Goal: Task Accomplishment & Management: Use online tool/utility

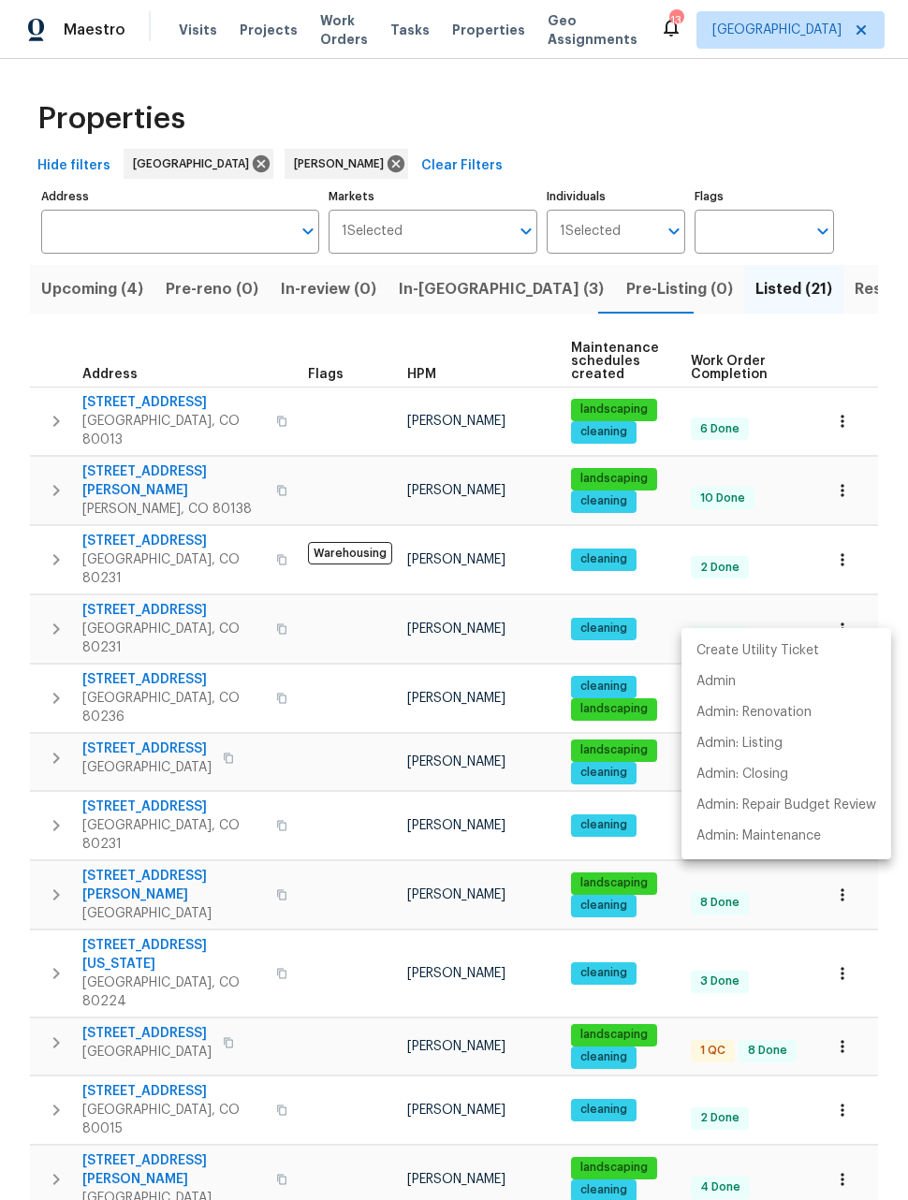
scroll to position [92, 0]
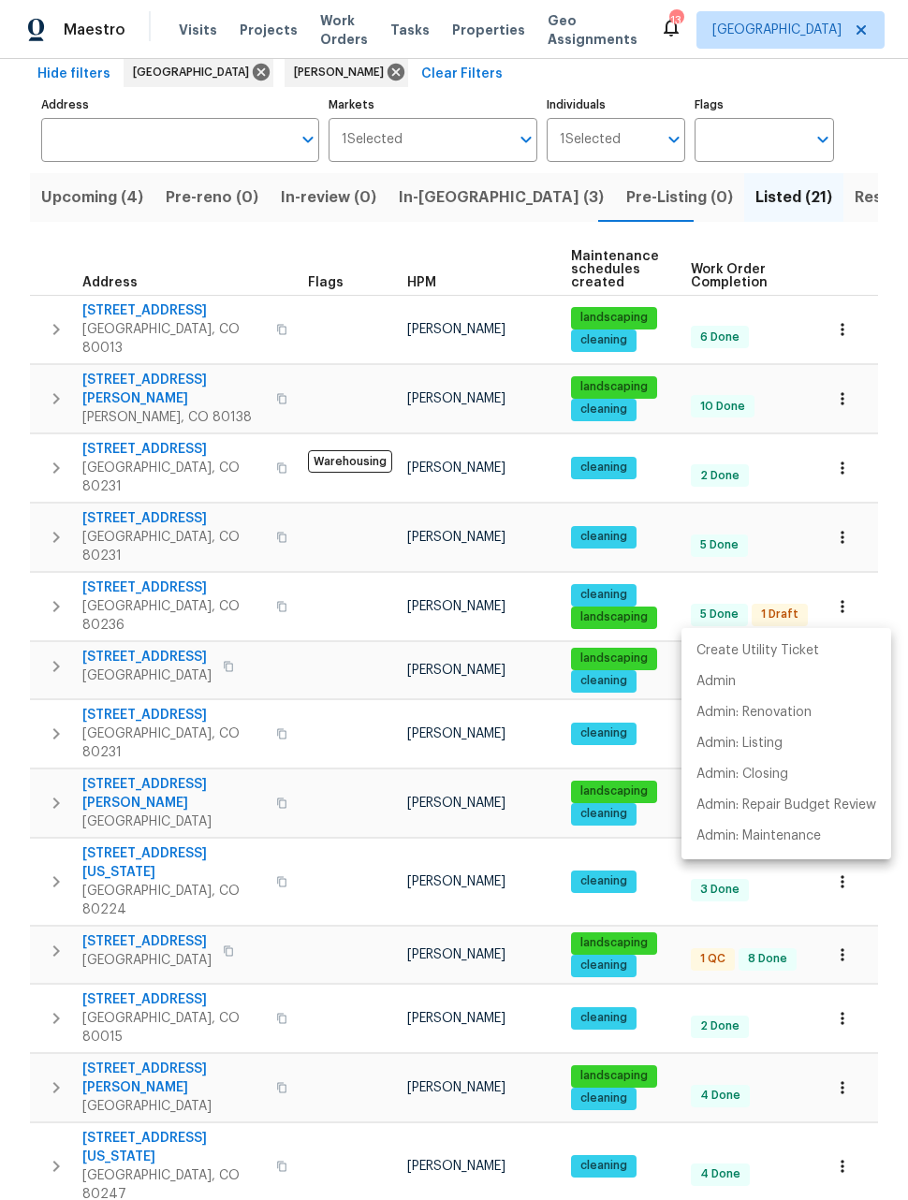
click at [883, 500] on div at bounding box center [454, 600] width 908 height 1200
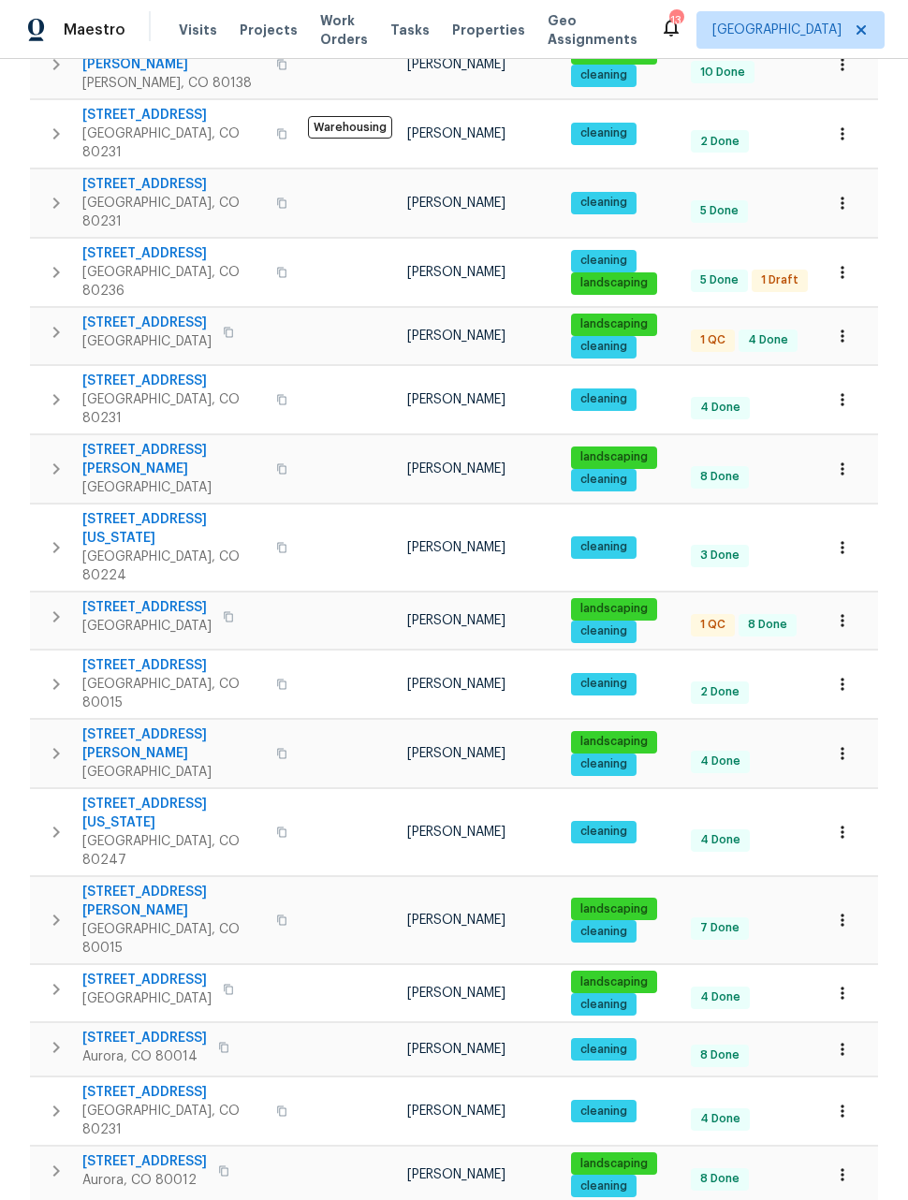
scroll to position [425, 0]
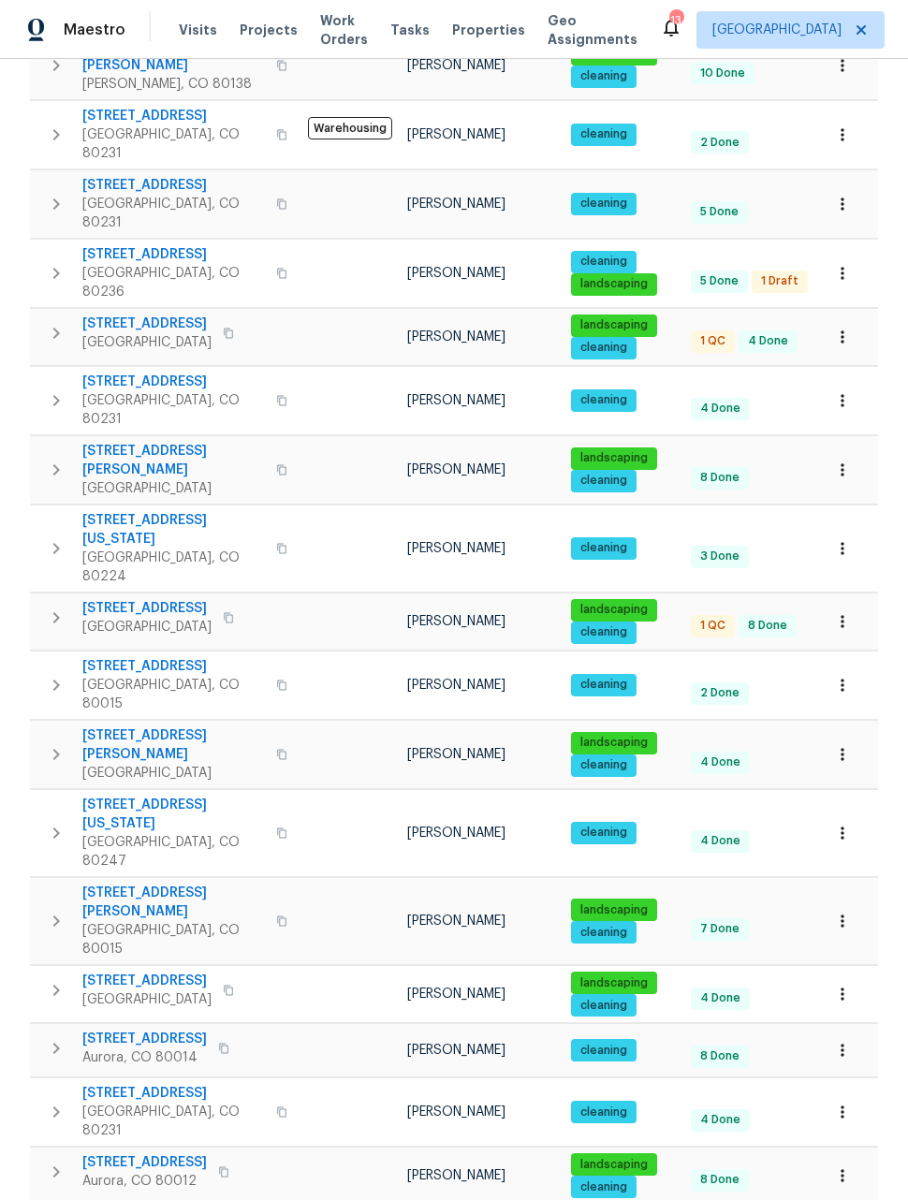
click at [840, 1166] on icon "button" at bounding box center [842, 1175] width 19 height 19
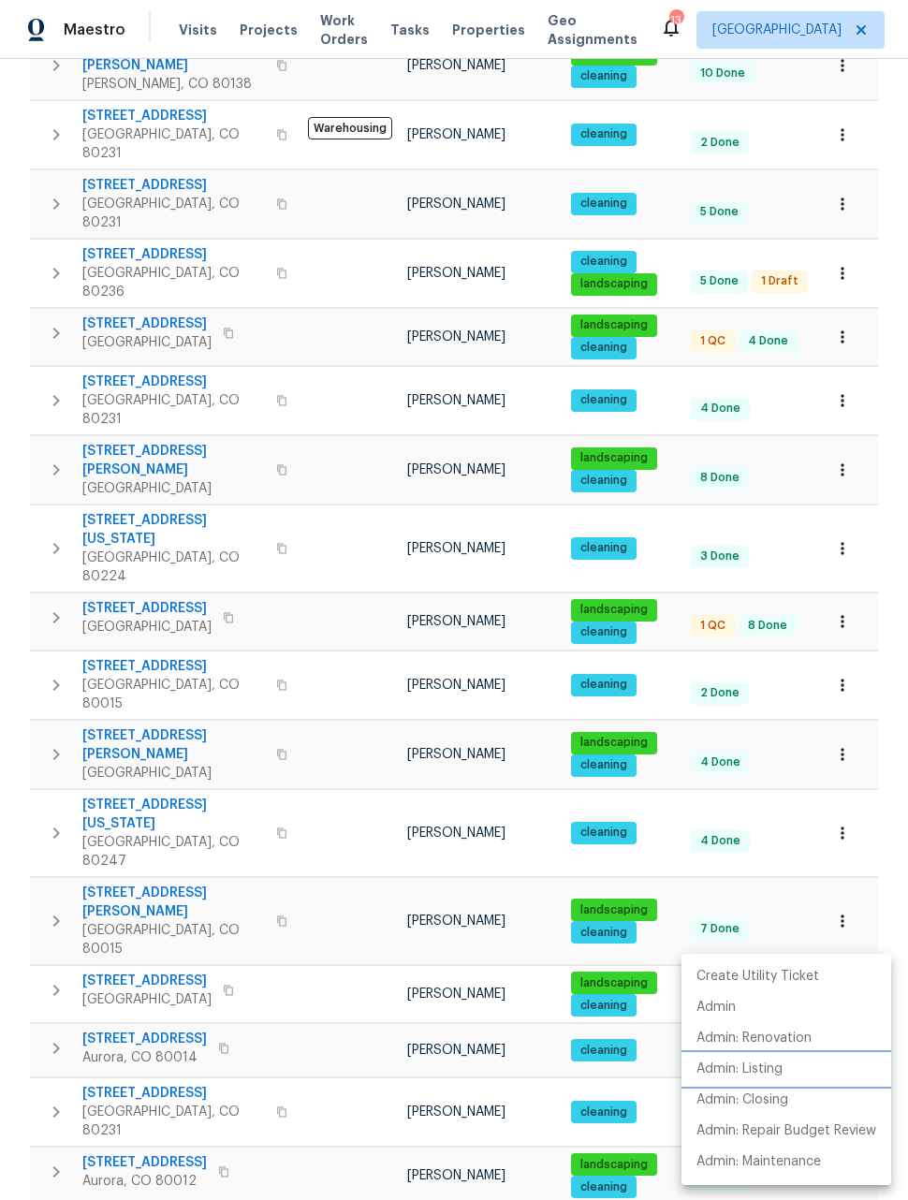
click at [765, 1075] on p "Admin: Listing" at bounding box center [739, 1069] width 86 height 20
click at [887, 909] on div at bounding box center [454, 600] width 908 height 1200
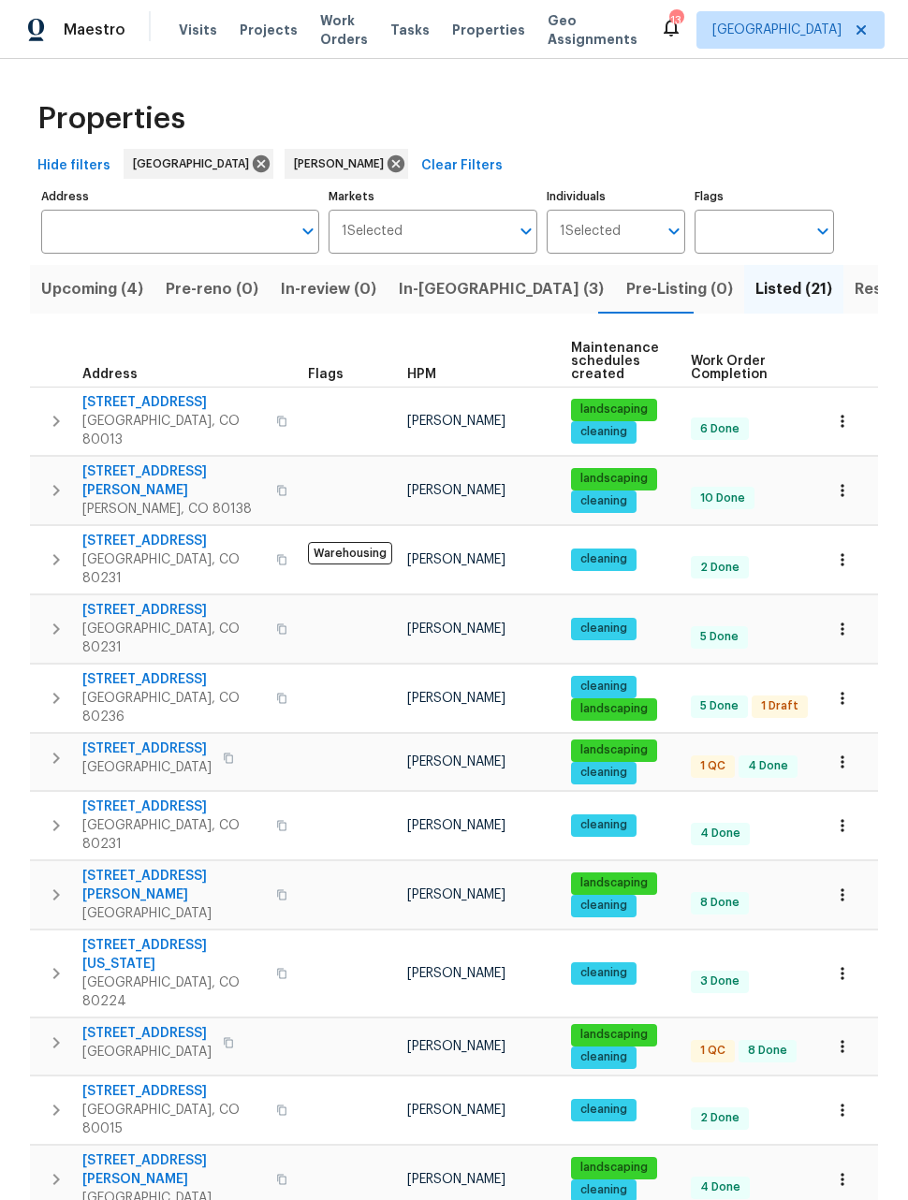
scroll to position [0, 0]
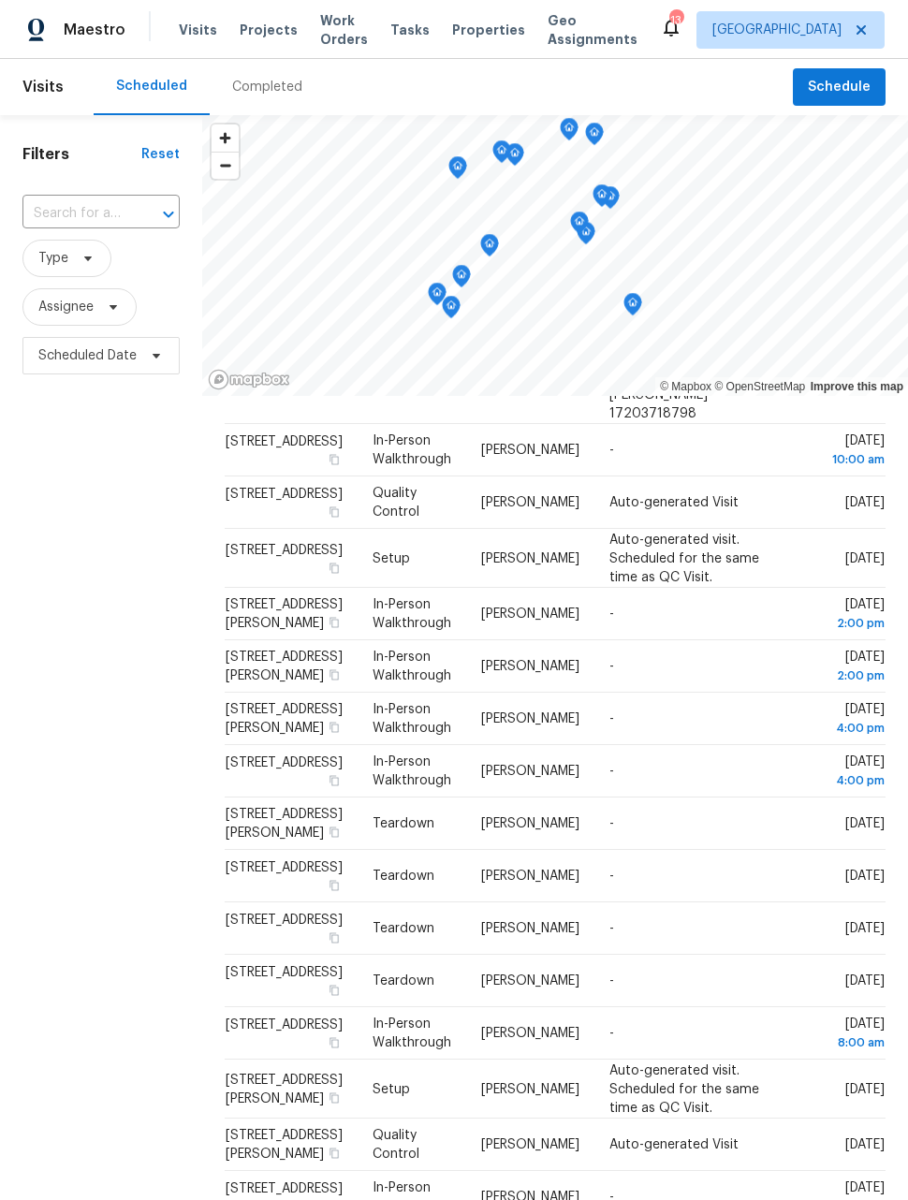
click at [320, 24] on span "Work Orders" at bounding box center [344, 29] width 48 height 37
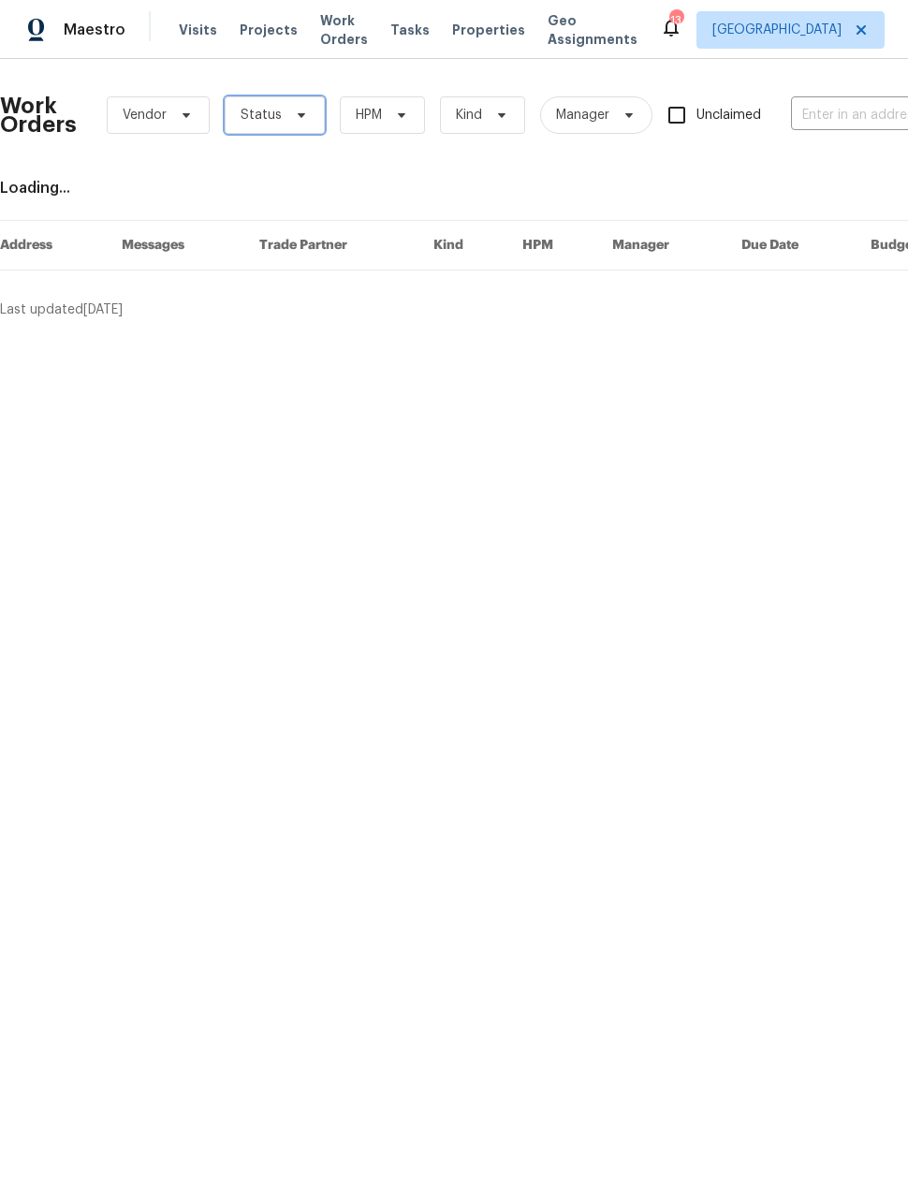
click at [281, 117] on span "Status" at bounding box center [275, 114] width 100 height 37
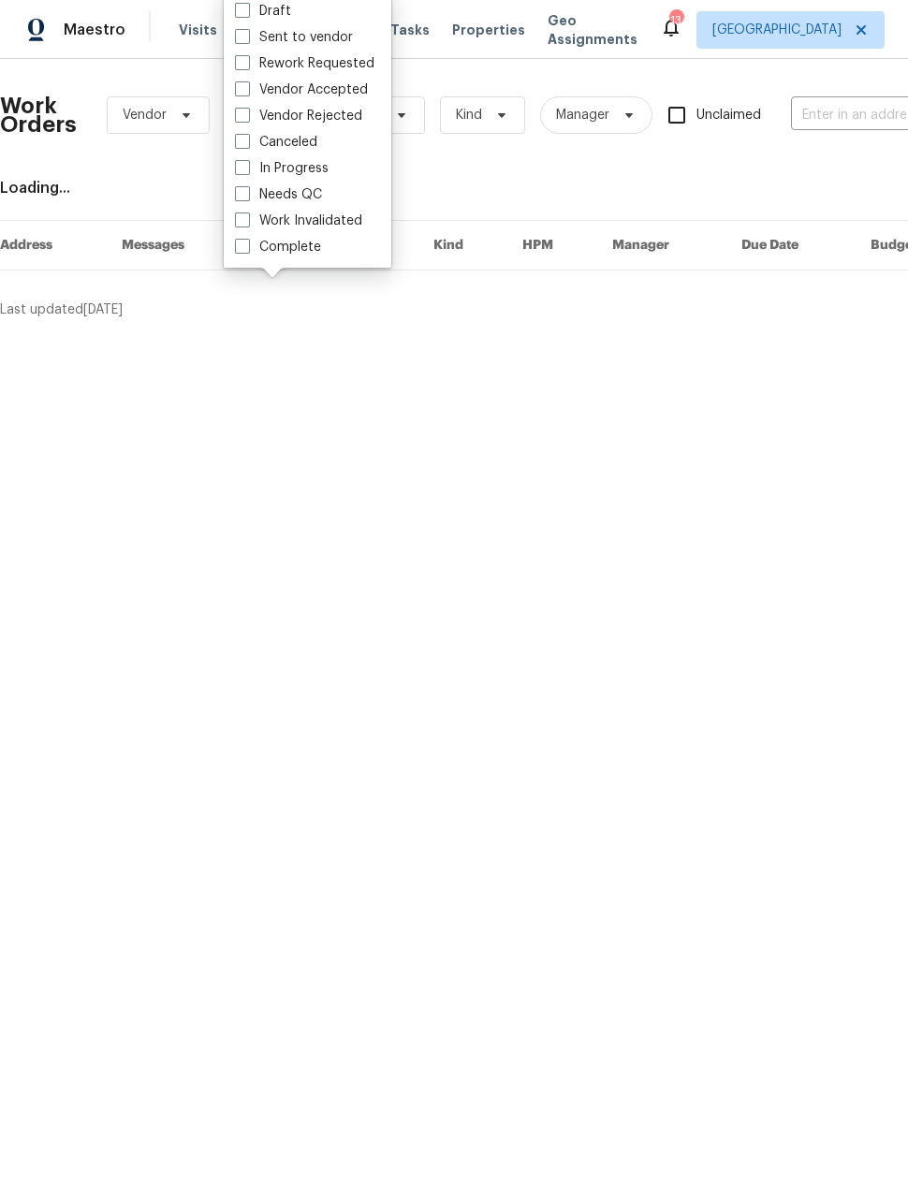
click at [236, 202] on label "Needs QC" at bounding box center [278, 194] width 87 height 19
click at [236, 197] on input "Needs QC" at bounding box center [241, 191] width 12 height 12
checkbox input "true"
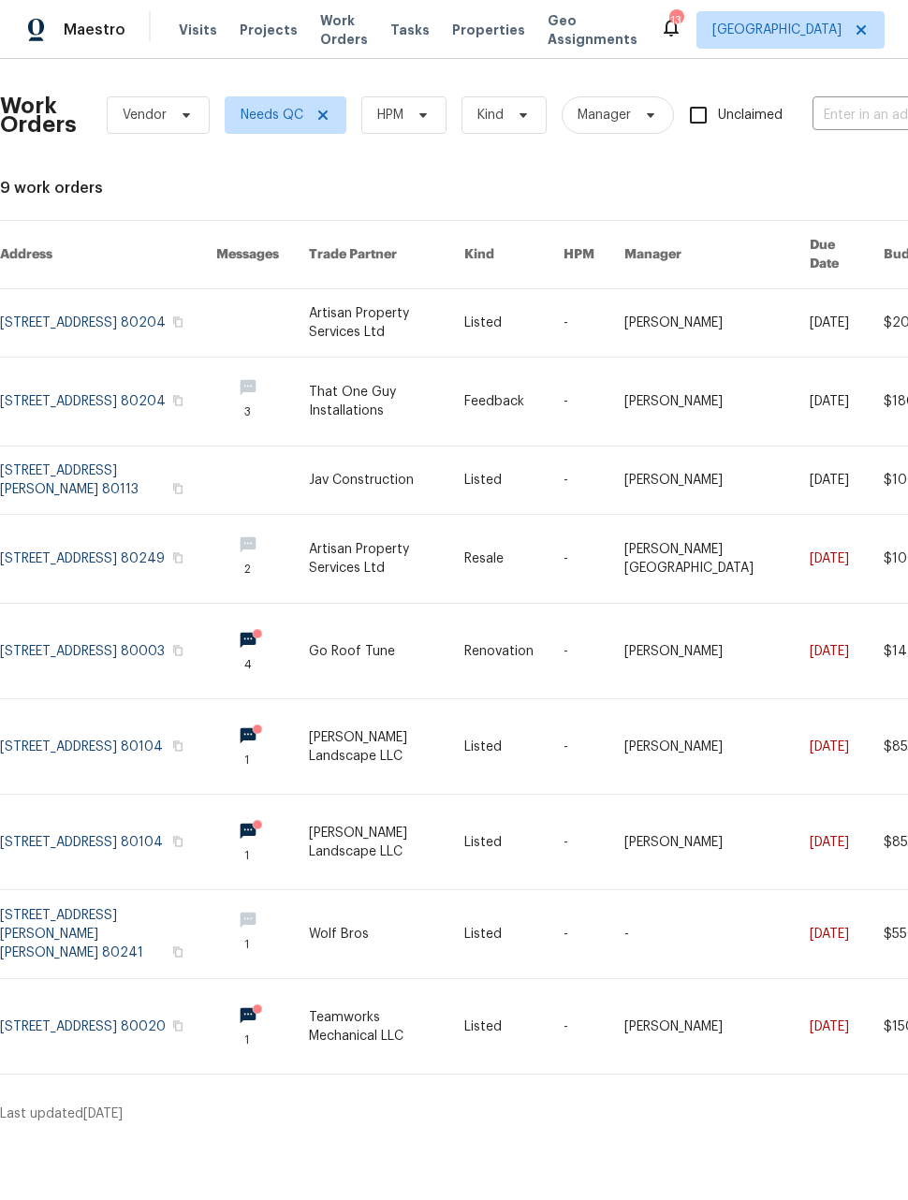
click at [368, 737] on link at bounding box center [386, 746] width 154 height 95
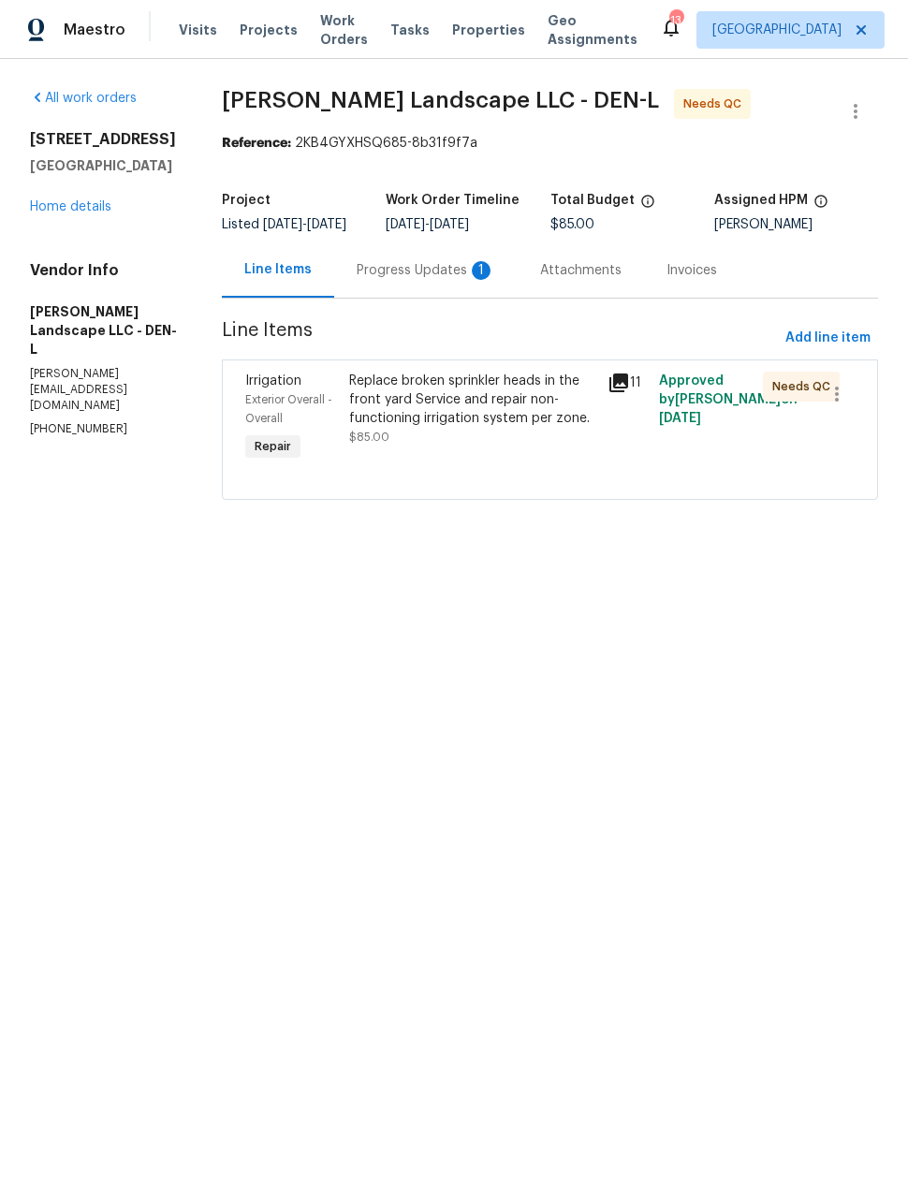
click at [524, 417] on div "Replace broken sprinkler heads in the front yard Service and repair non-functio…" at bounding box center [472, 399] width 247 height 56
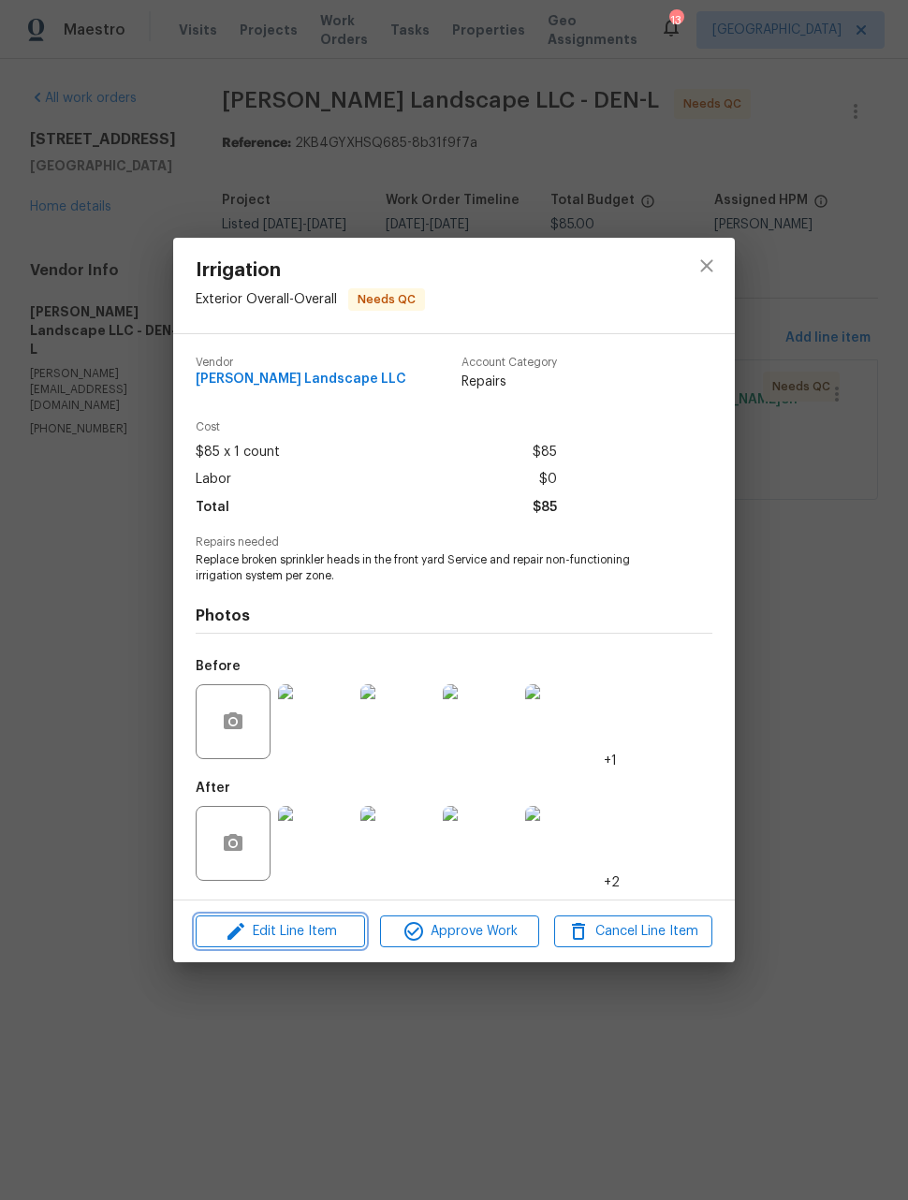
click at [317, 931] on span "Edit Line Item" at bounding box center [280, 931] width 158 height 23
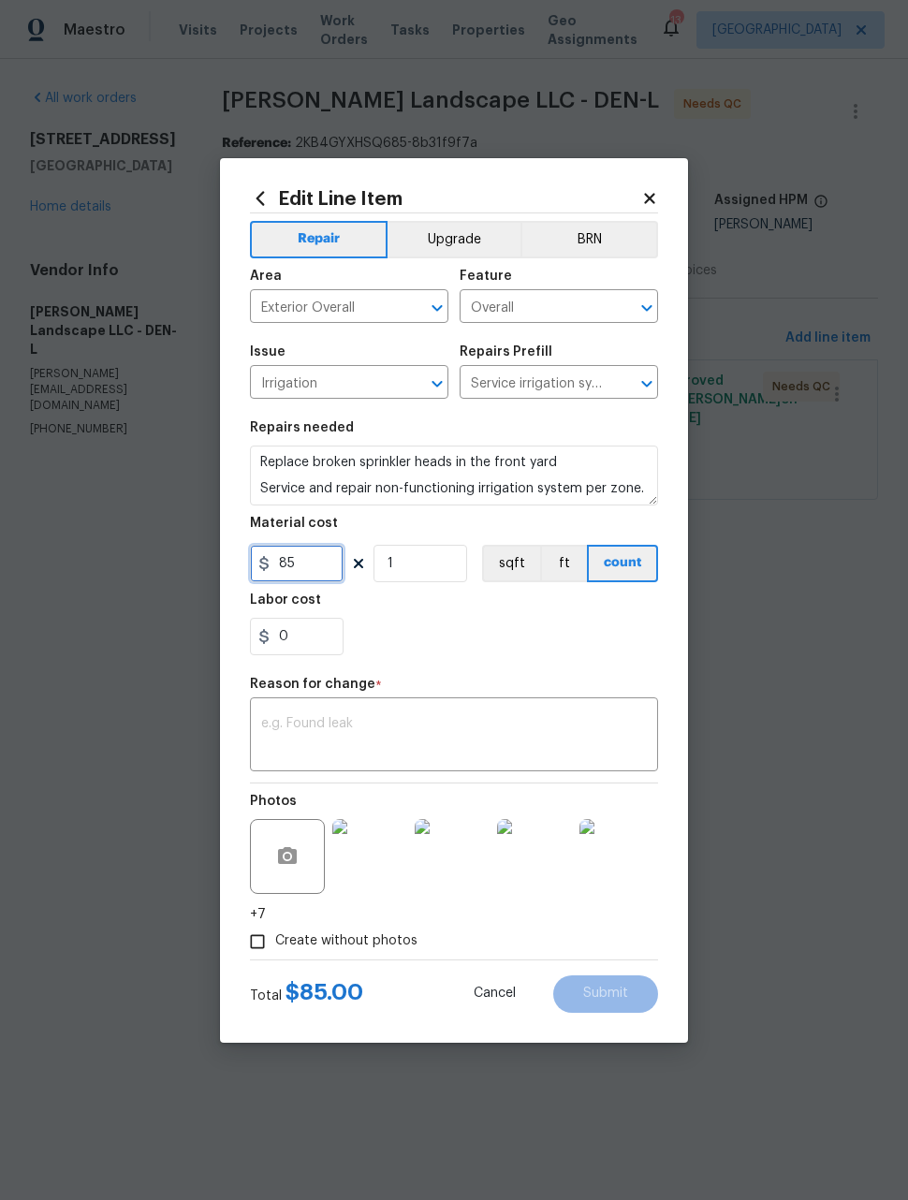
click at [313, 567] on input "85" at bounding box center [297, 563] width 94 height 37
type input "200"
click at [566, 736] on textarea at bounding box center [454, 736] width 386 height 39
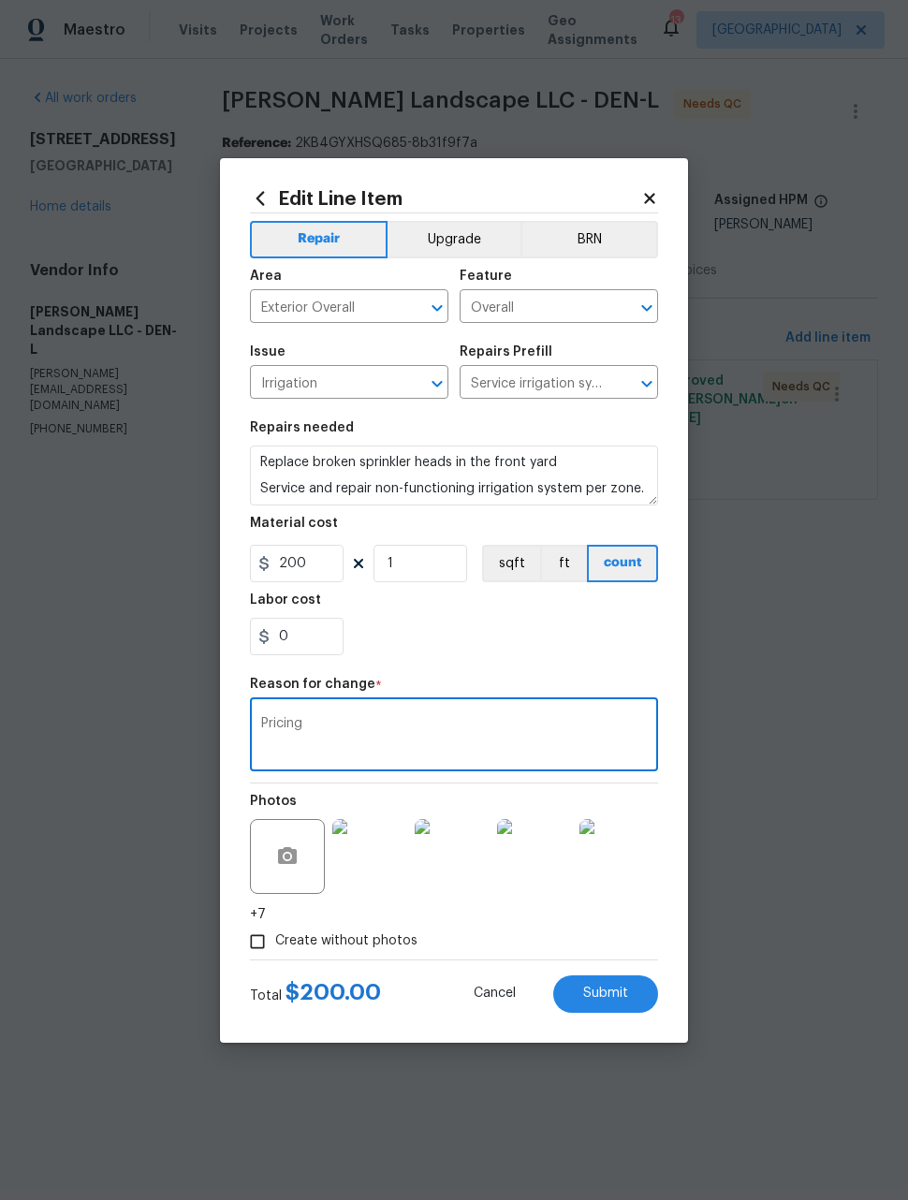
type textarea "Pricing"
click at [551, 661] on section "Repairs needed Replace broken sprinkler heads in the front yard Service and rep…" at bounding box center [454, 538] width 408 height 256
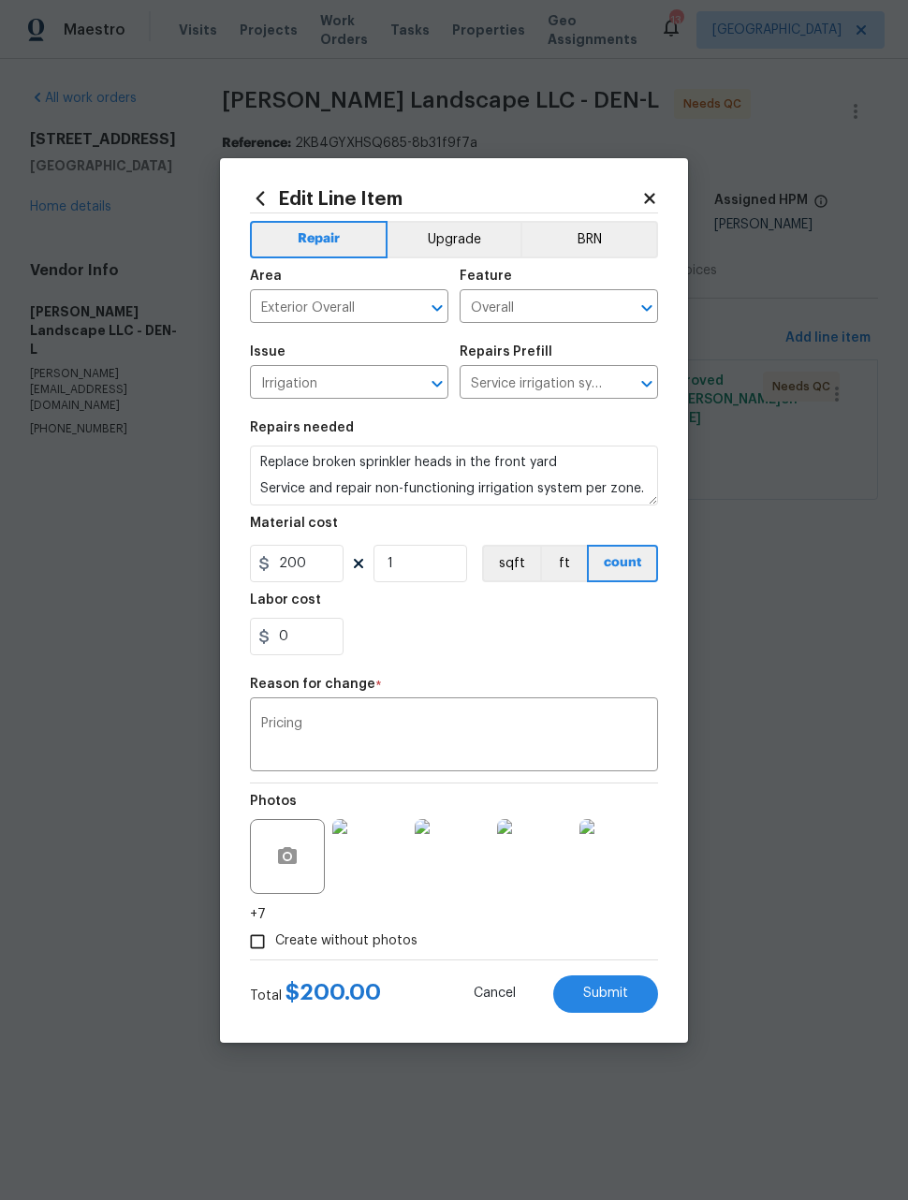
click at [629, 993] on button "Submit" at bounding box center [605, 993] width 105 height 37
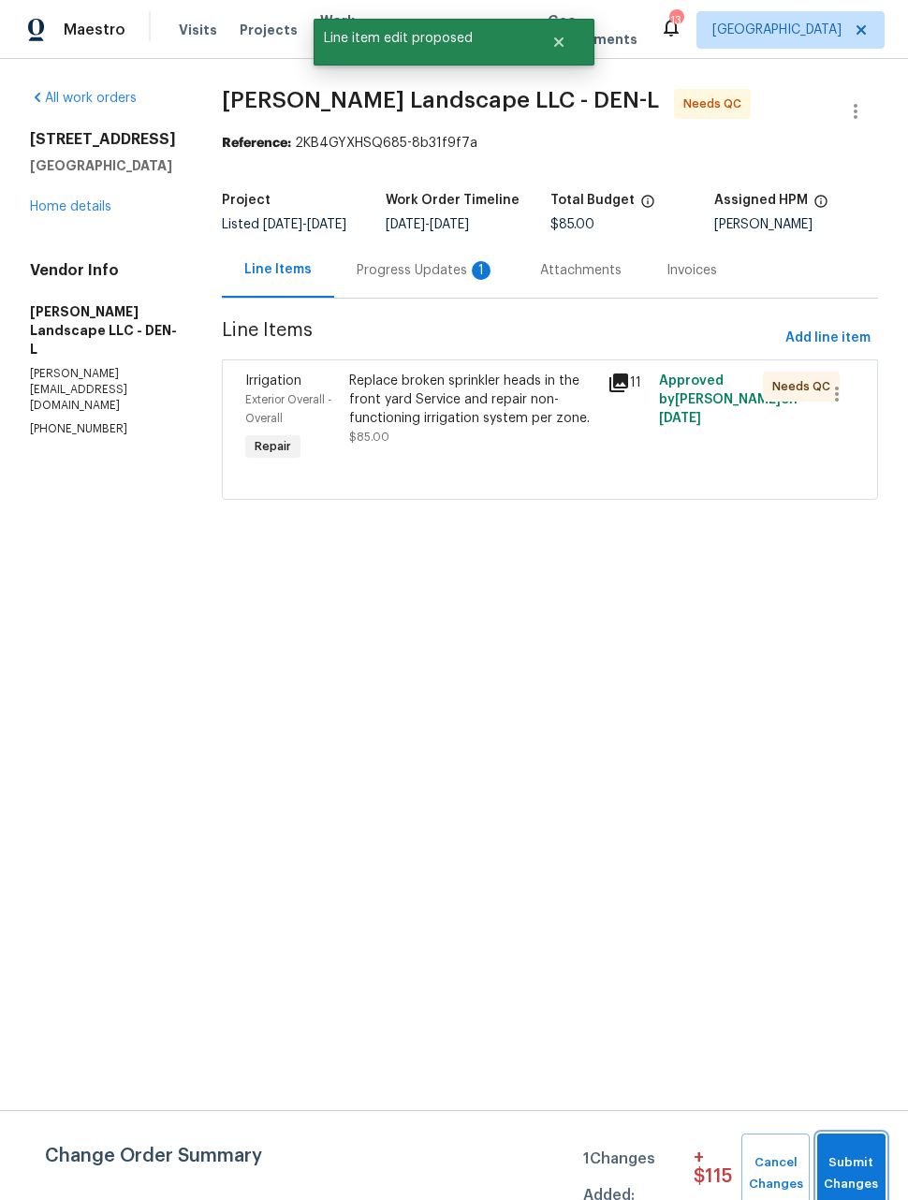
click at [869, 1158] on span "Submit Changes" at bounding box center [851, 1173] width 50 height 43
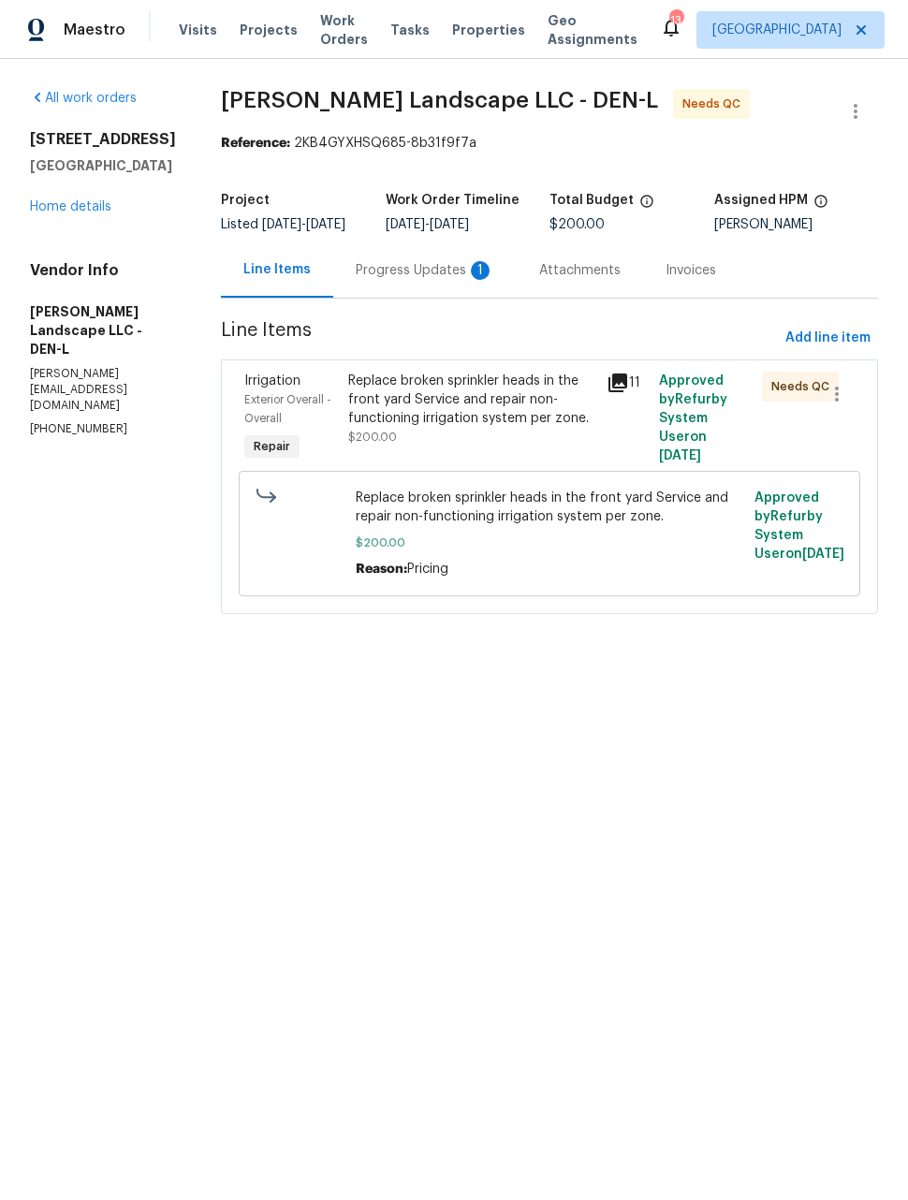
click at [517, 446] on div "Replace broken sprinkler heads in the front yard Service and repair non-functio…" at bounding box center [472, 408] width 248 height 75
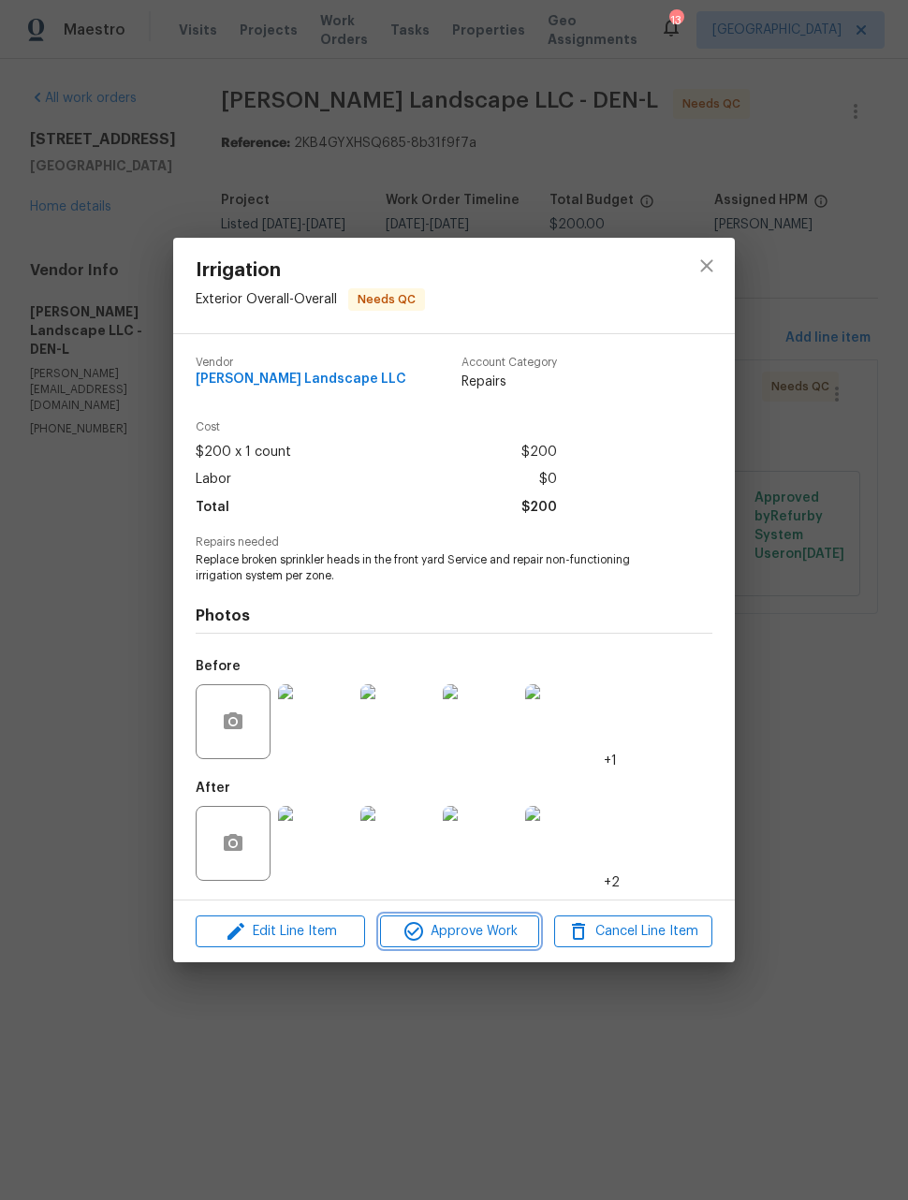
click at [492, 933] on span "Approve Work" at bounding box center [459, 931] width 147 height 23
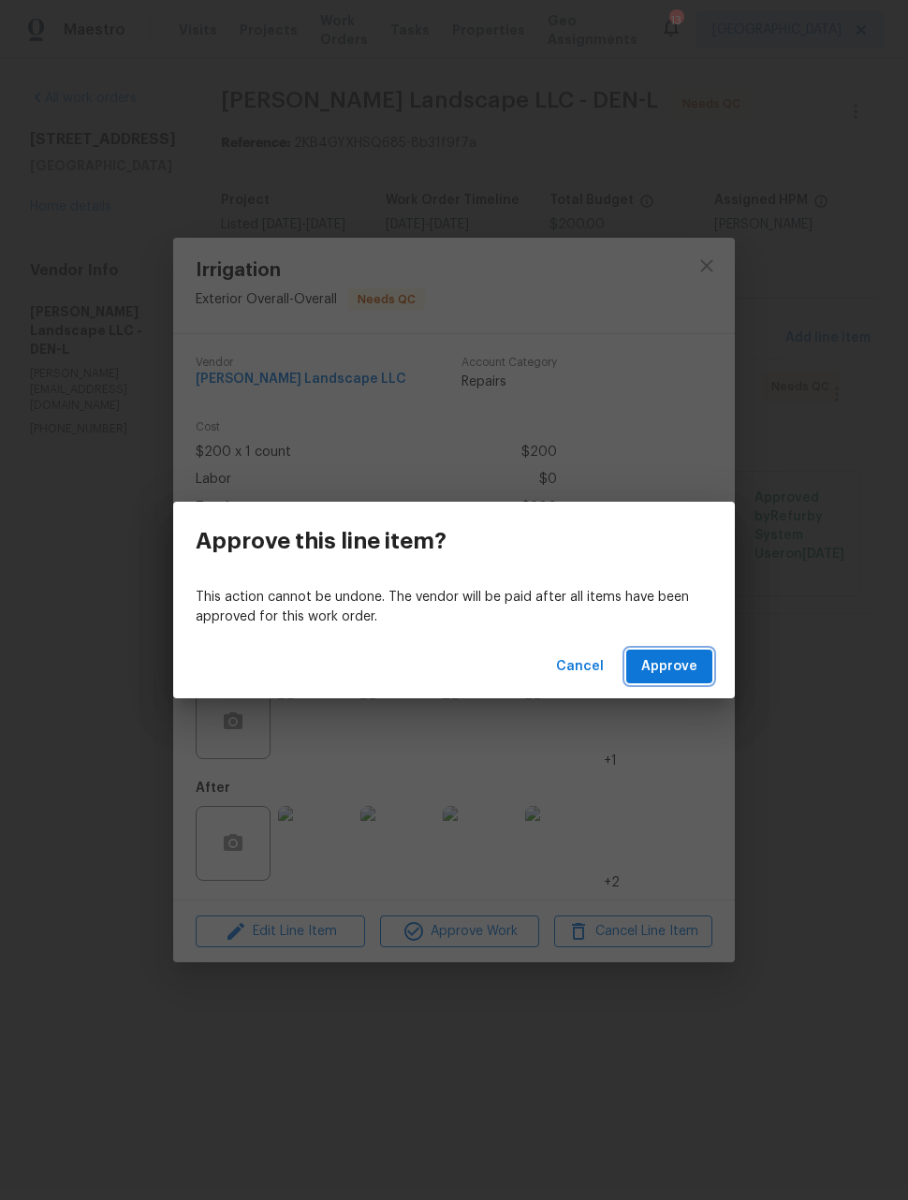
click at [694, 658] on span "Approve" at bounding box center [669, 666] width 56 height 23
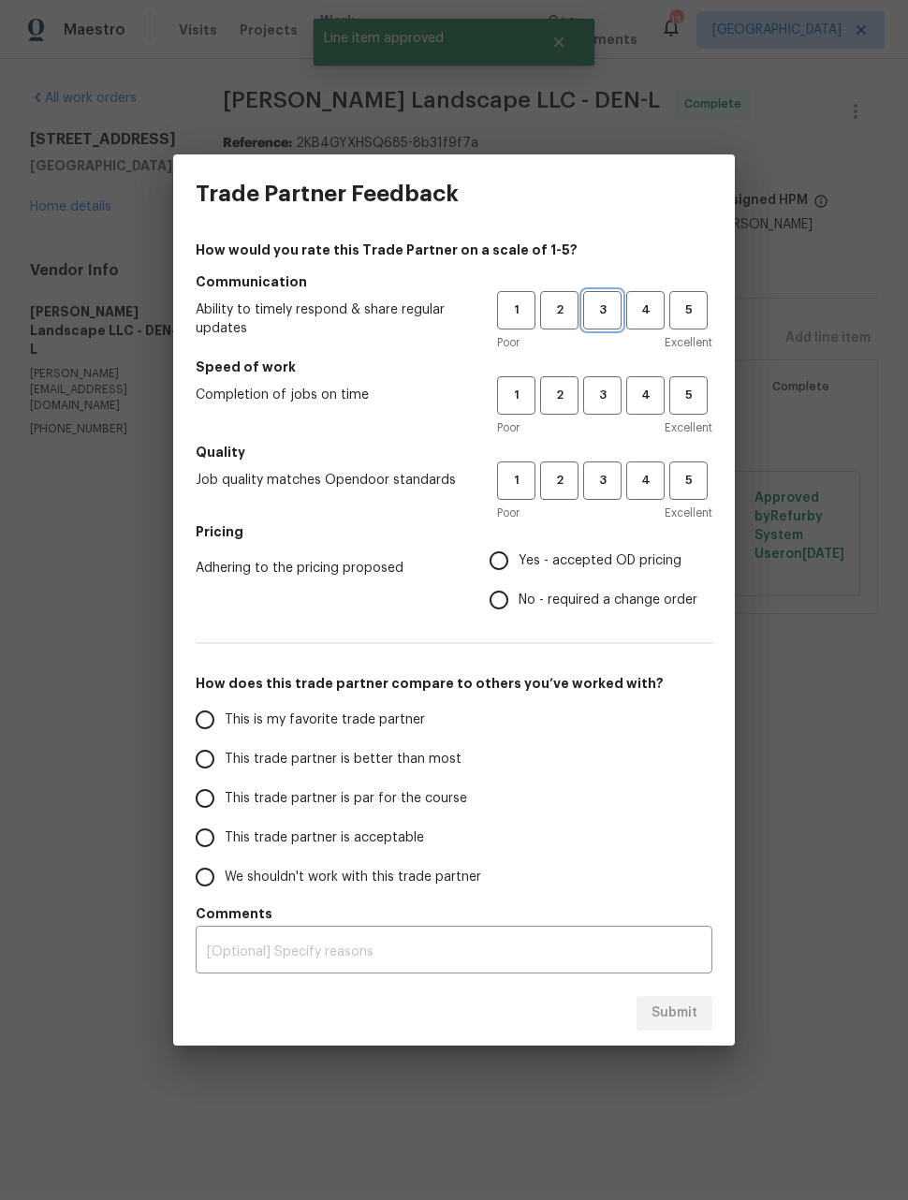
click at [609, 319] on span "3" at bounding box center [602, 310] width 35 height 22
click at [596, 408] on button "3" at bounding box center [602, 395] width 38 height 38
click at [605, 496] on button "3" at bounding box center [602, 480] width 38 height 38
click at [496, 560] on input "Yes - accepted OD pricing" at bounding box center [498, 560] width 39 height 39
radio input "true"
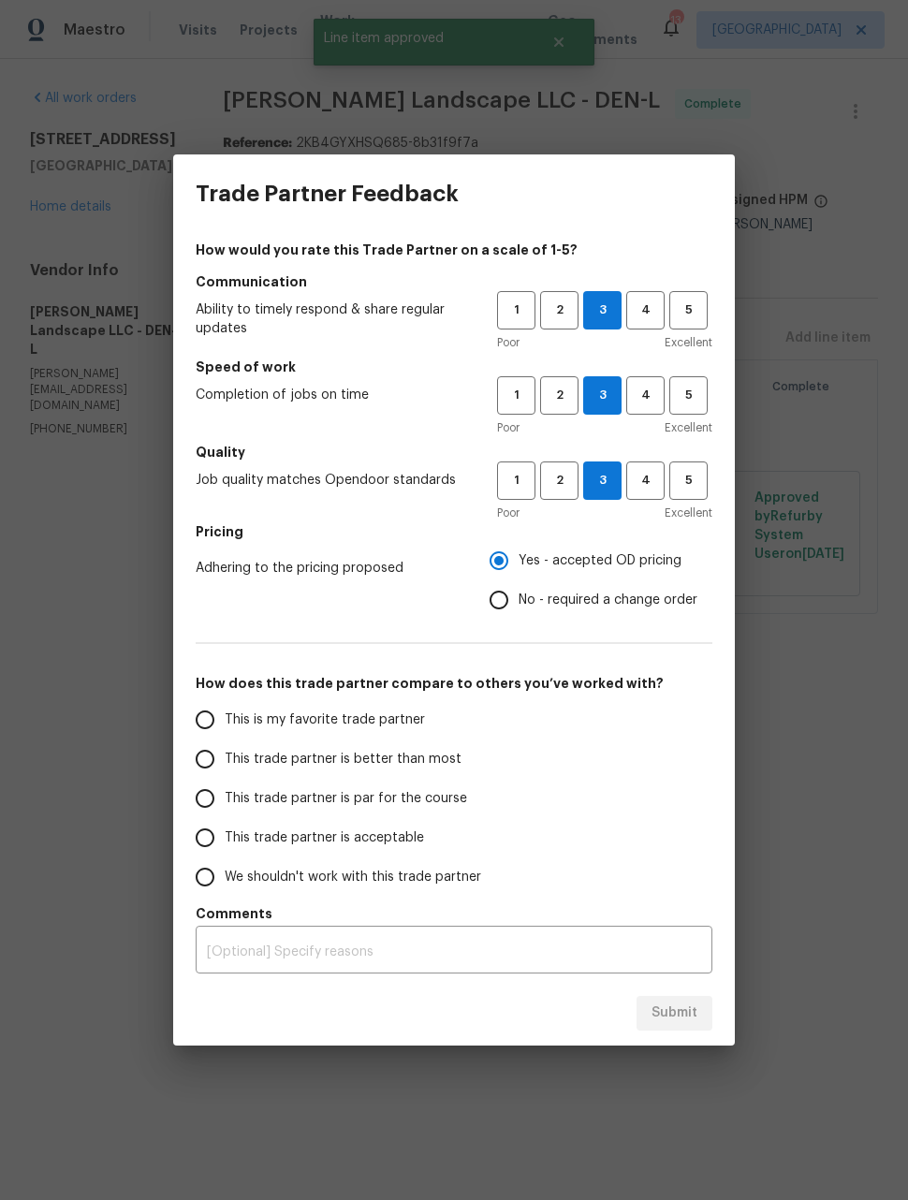
click at [220, 757] on input "This trade partner is better than most" at bounding box center [204, 758] width 39 height 39
click at [676, 1008] on span "Submit" at bounding box center [674, 1012] width 46 height 23
radio input "true"
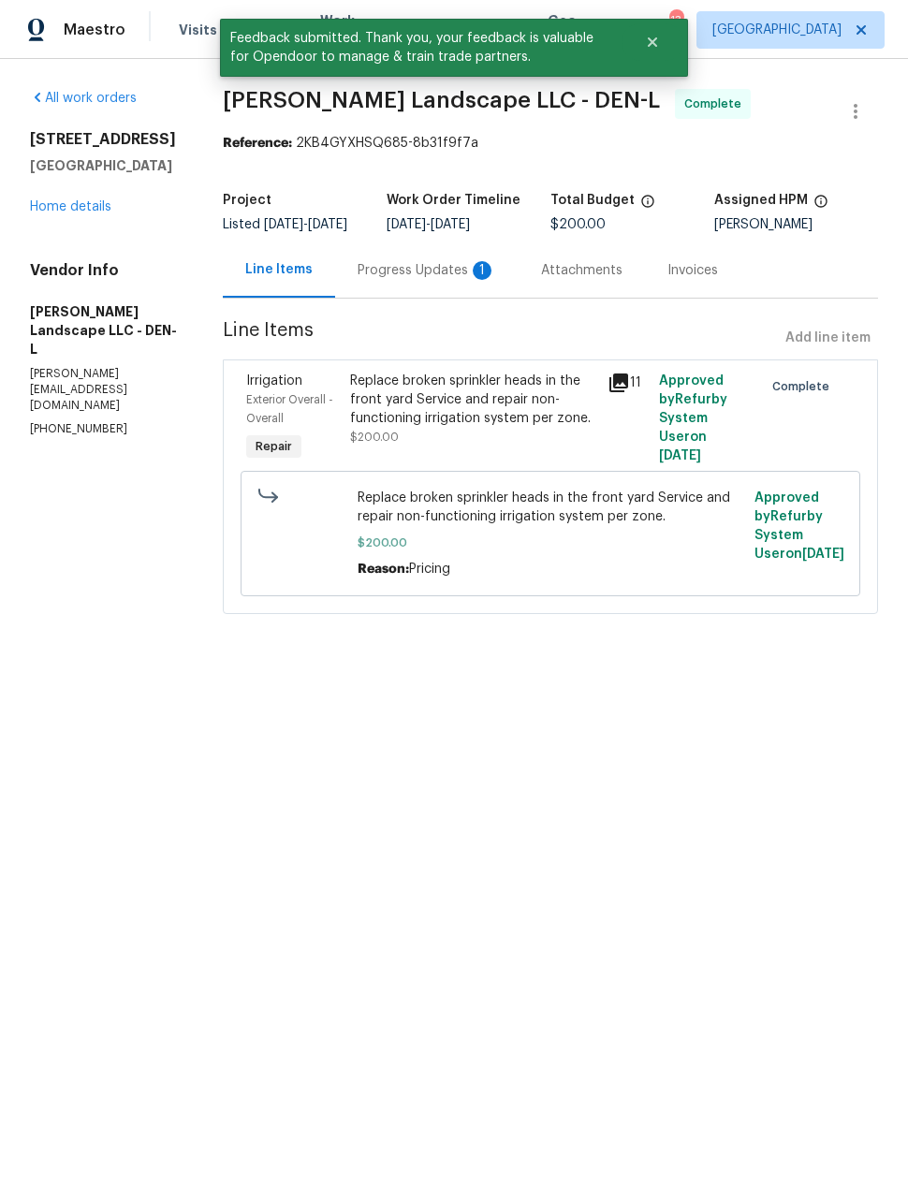
click at [126, 666] on html "Maestro Visits Projects Work Orders Tasks Properties Geo Assignments 13 Denver …" at bounding box center [454, 333] width 908 height 666
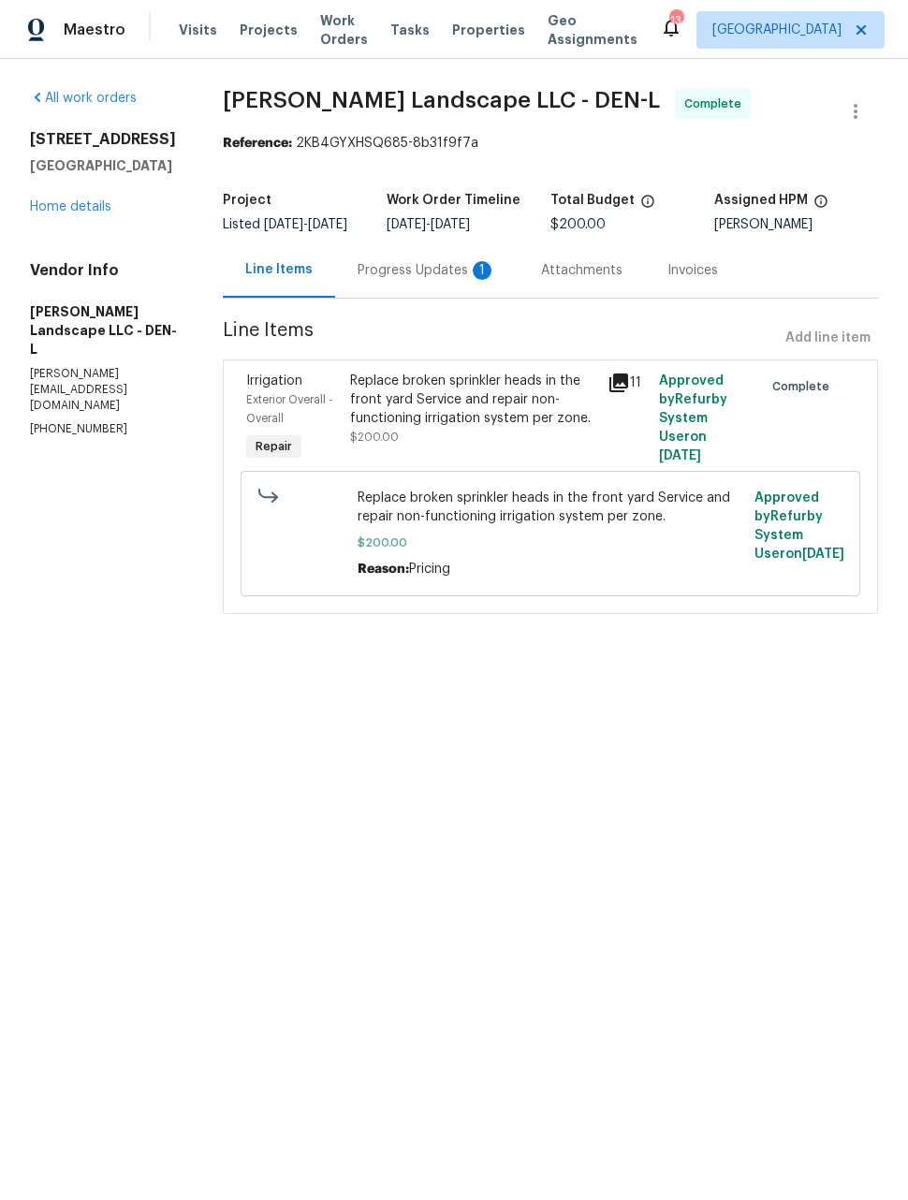
click at [322, 36] on span "Work Orders" at bounding box center [344, 29] width 48 height 37
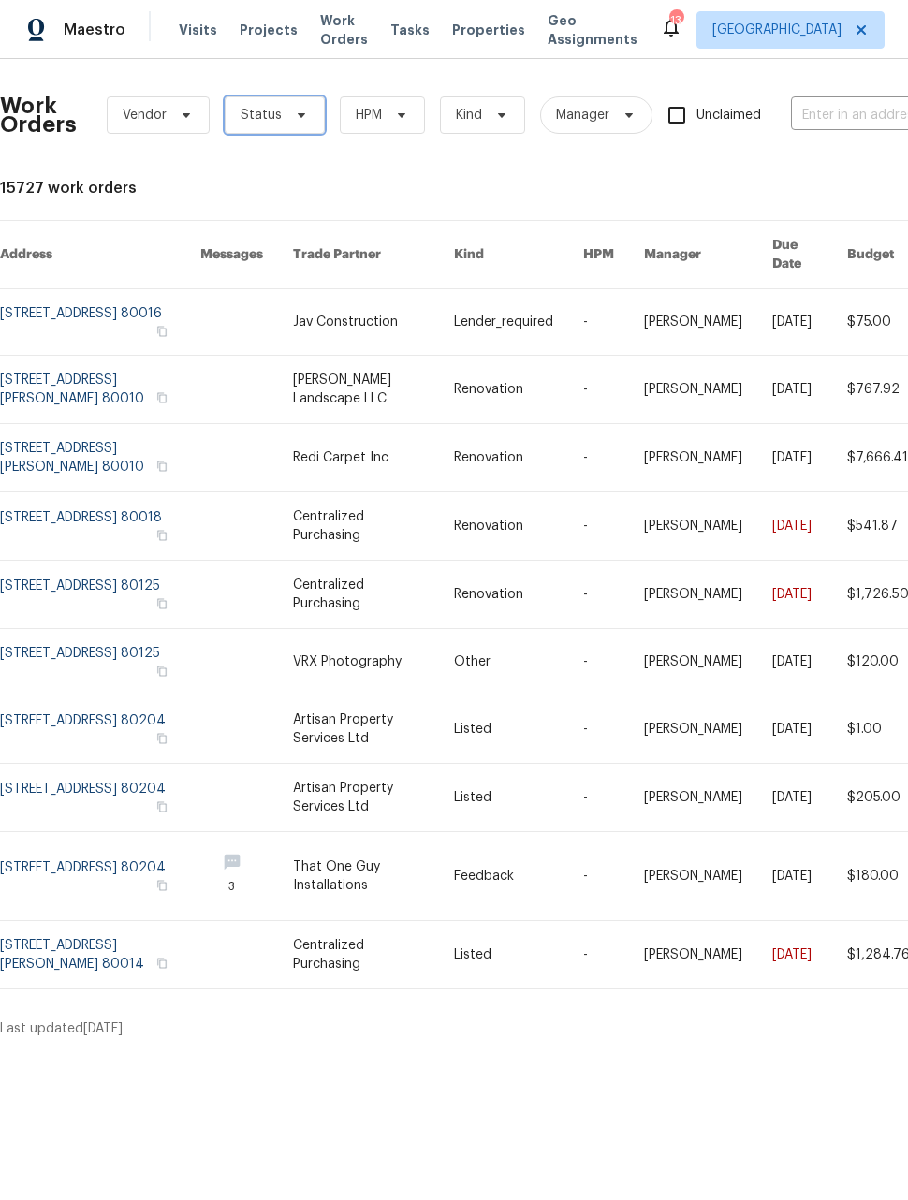
click at [258, 125] on span "Status" at bounding box center [275, 114] width 100 height 37
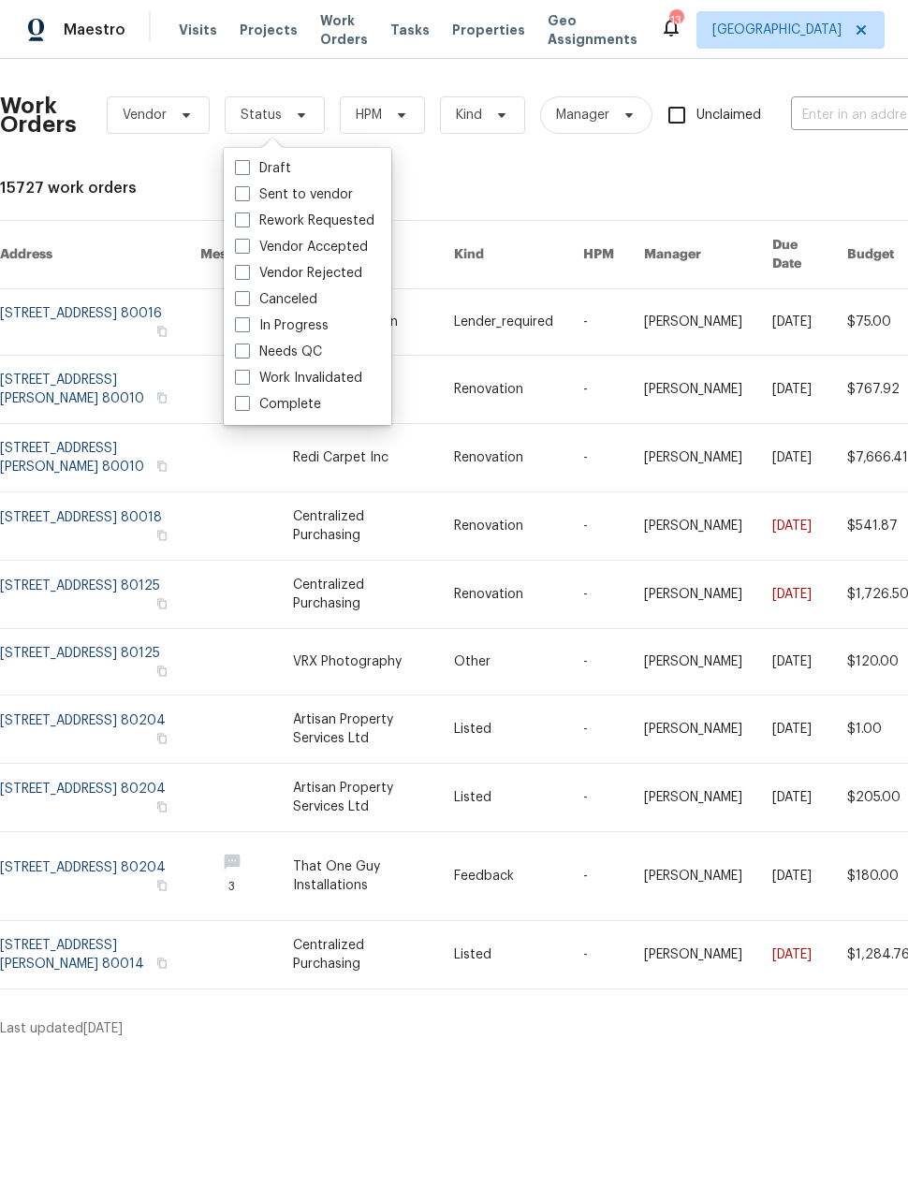
click at [235, 350] on span at bounding box center [242, 350] width 15 height 15
click at [235, 350] on input "Needs QC" at bounding box center [241, 348] width 12 height 12
checkbox input "true"
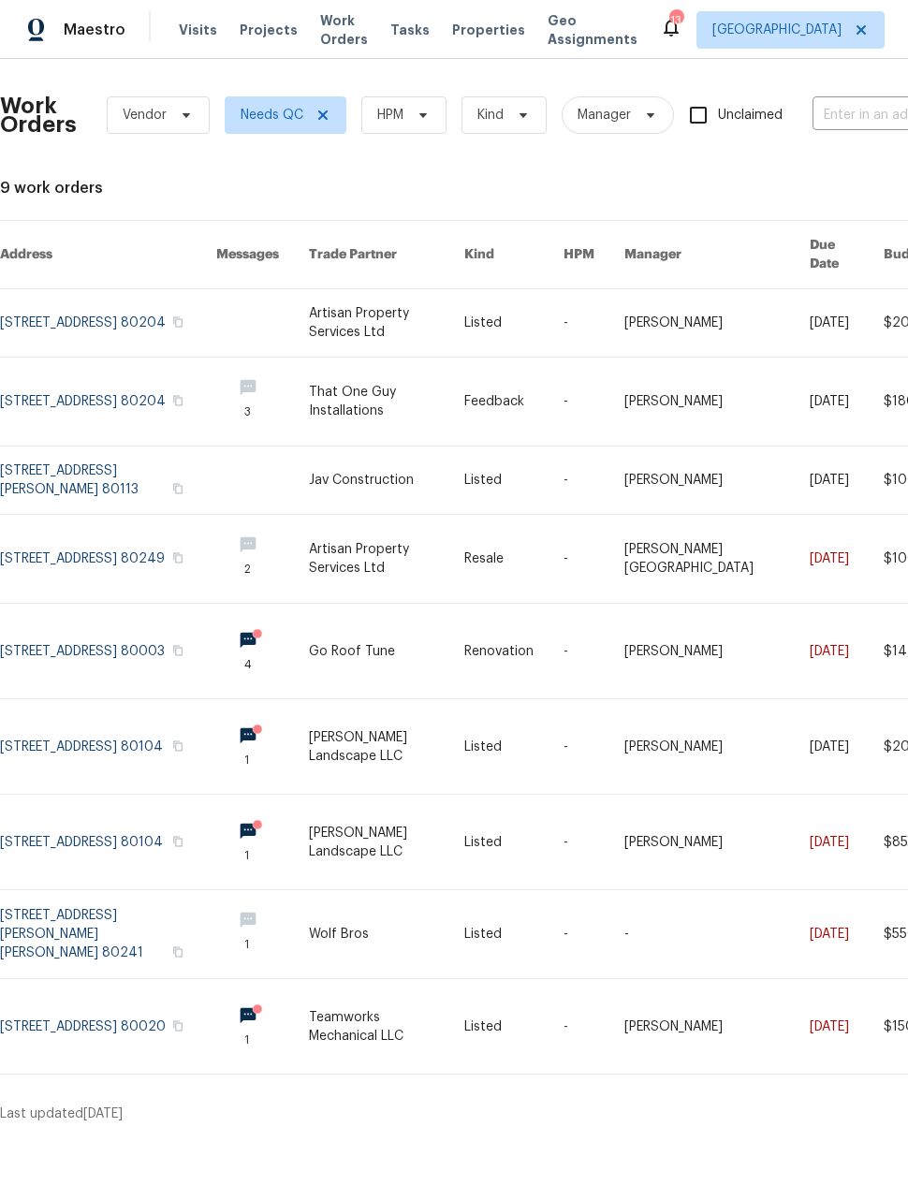
click at [382, 835] on link at bounding box center [386, 841] width 154 height 95
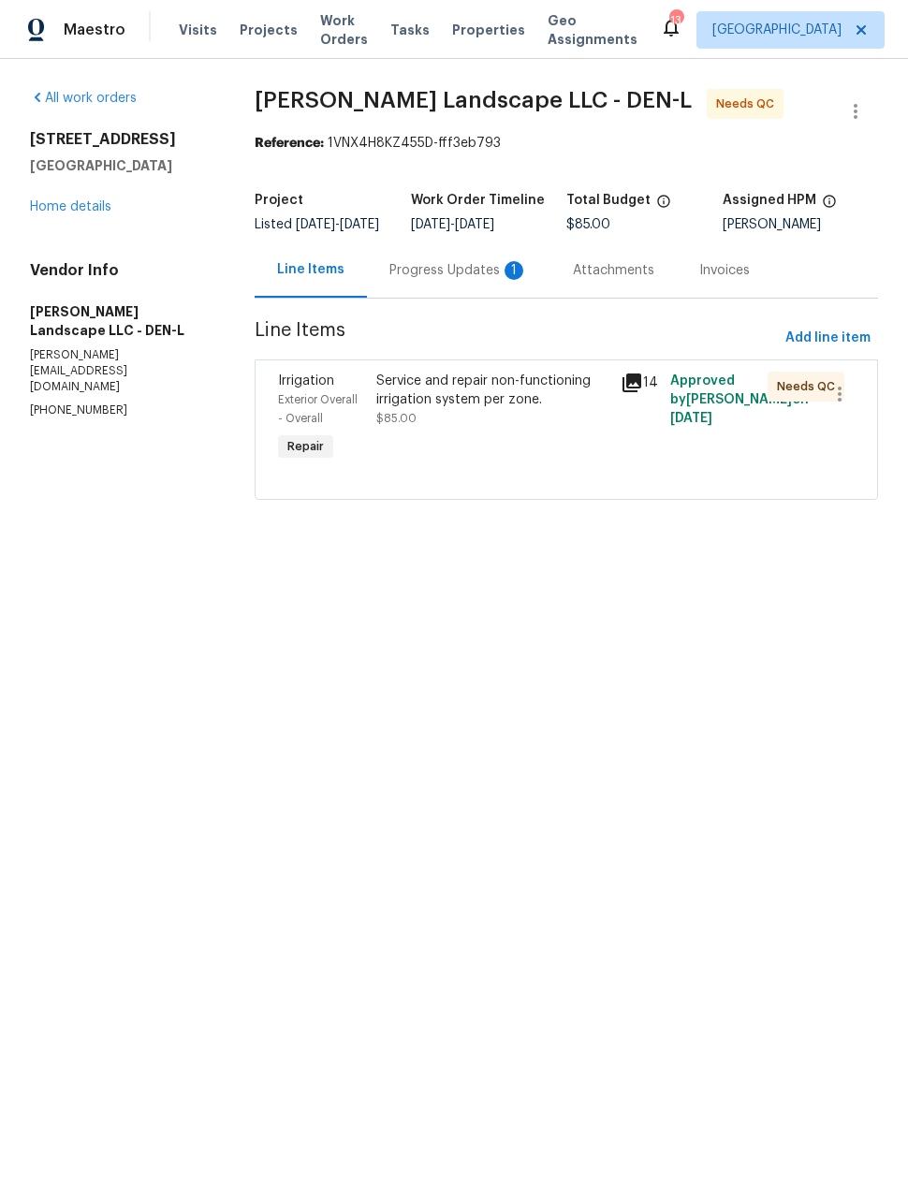
click at [521, 426] on div "Service and repair non-functioning irrigation system per zone. $85.00" at bounding box center [493, 399] width 234 height 56
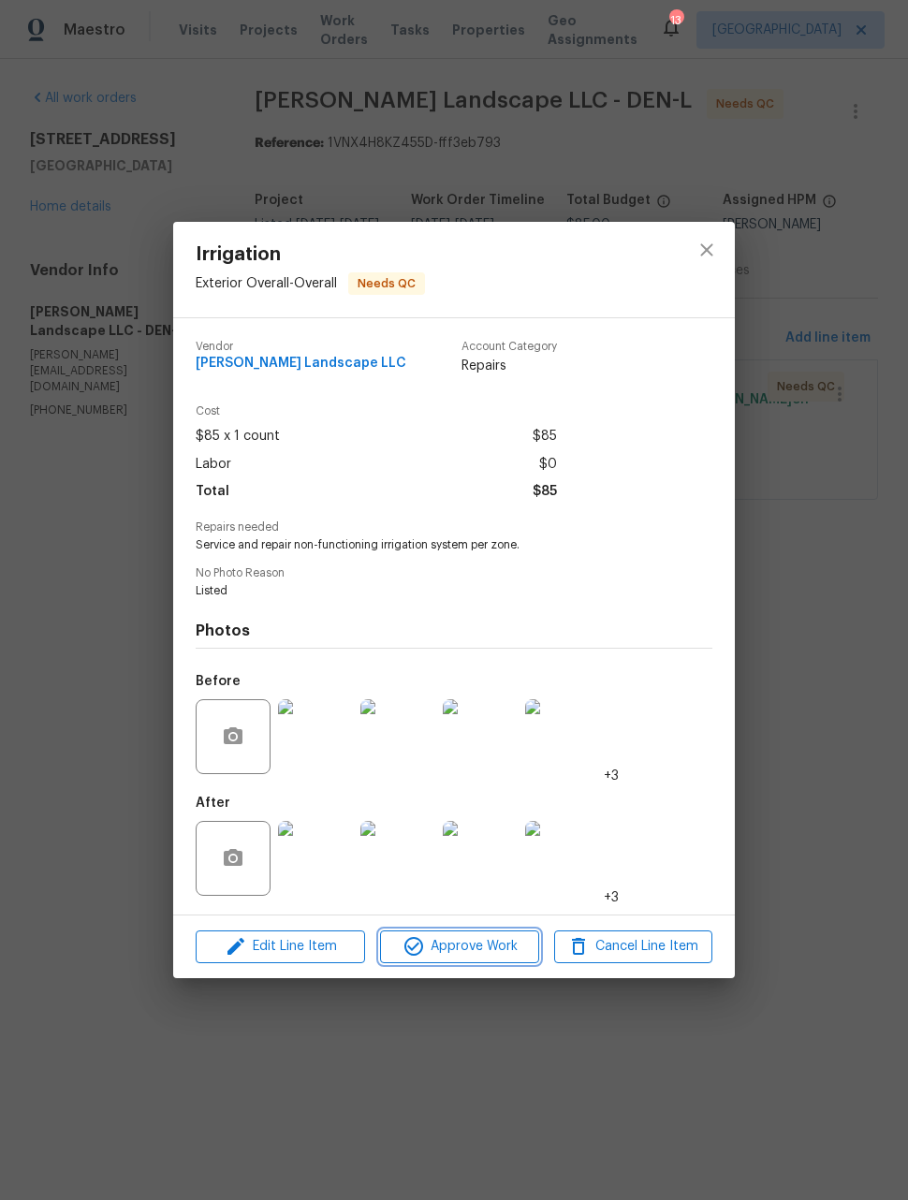
click at [484, 947] on span "Approve Work" at bounding box center [459, 946] width 147 height 23
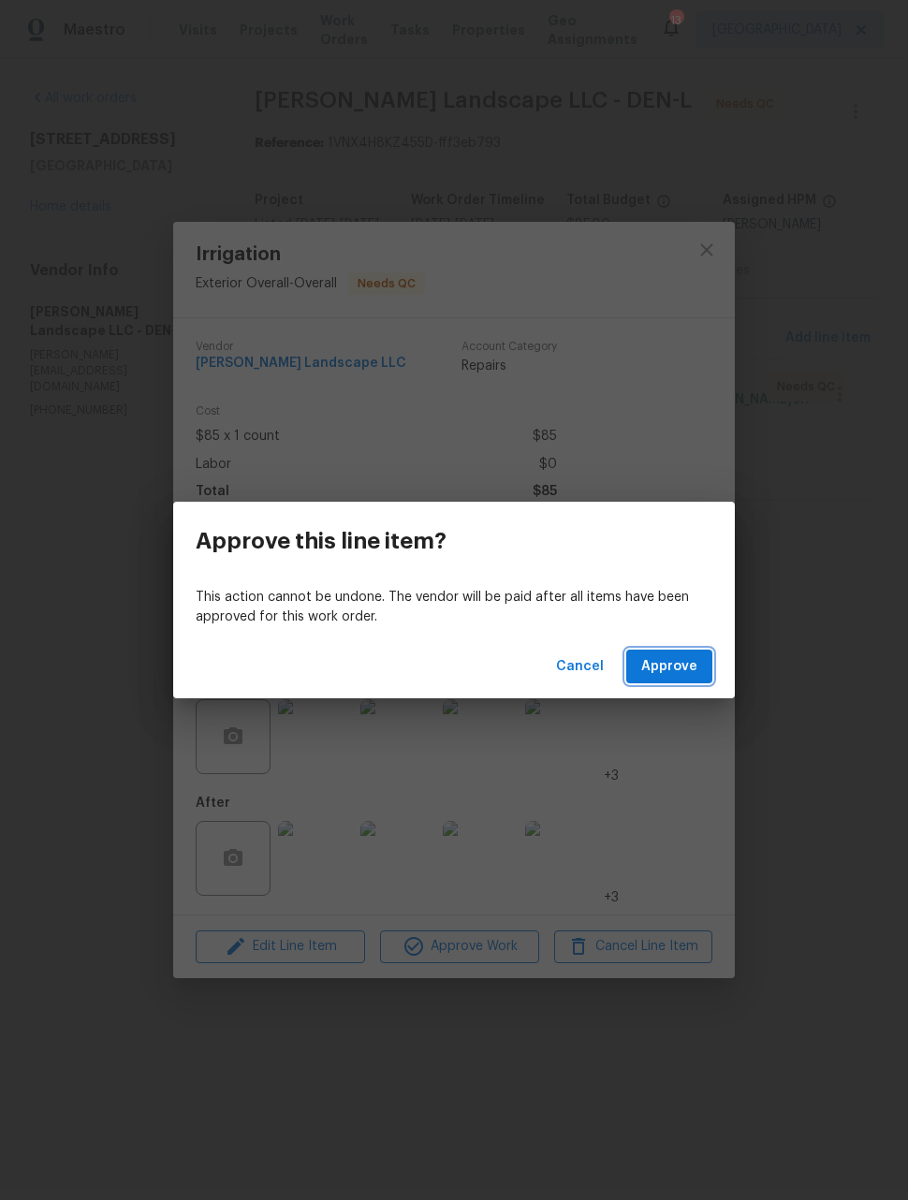
click at [690, 662] on span "Approve" at bounding box center [669, 666] width 56 height 23
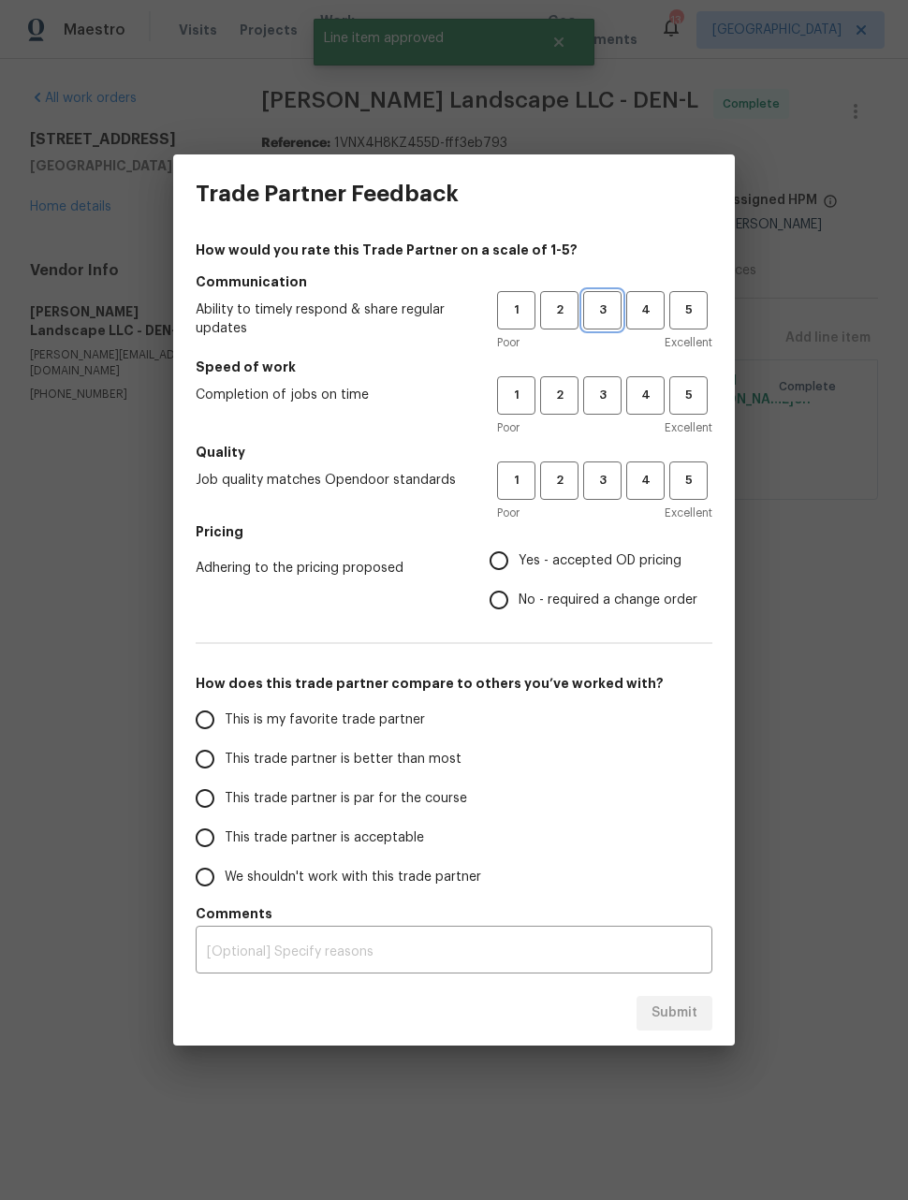
click at [609, 318] on span "3" at bounding box center [602, 310] width 35 height 22
click at [618, 389] on span "3" at bounding box center [602, 396] width 35 height 22
click at [603, 484] on span "3" at bounding box center [602, 481] width 35 height 22
click at [506, 563] on input "Yes - accepted OD pricing" at bounding box center [498, 560] width 39 height 39
radio input "true"
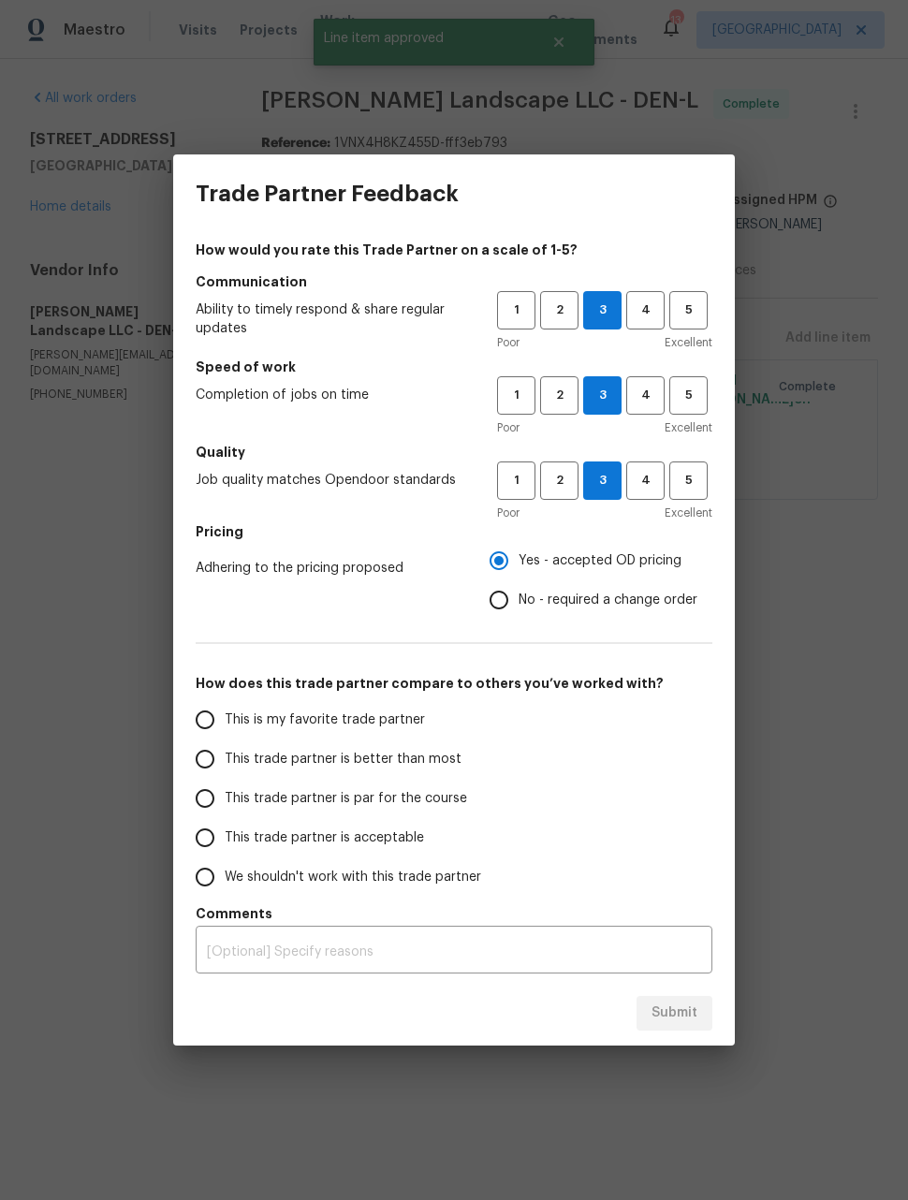
click at [213, 758] on input "This trade partner is better than most" at bounding box center [204, 758] width 39 height 39
click at [667, 1025] on button "Submit" at bounding box center [674, 1013] width 76 height 35
radio input "true"
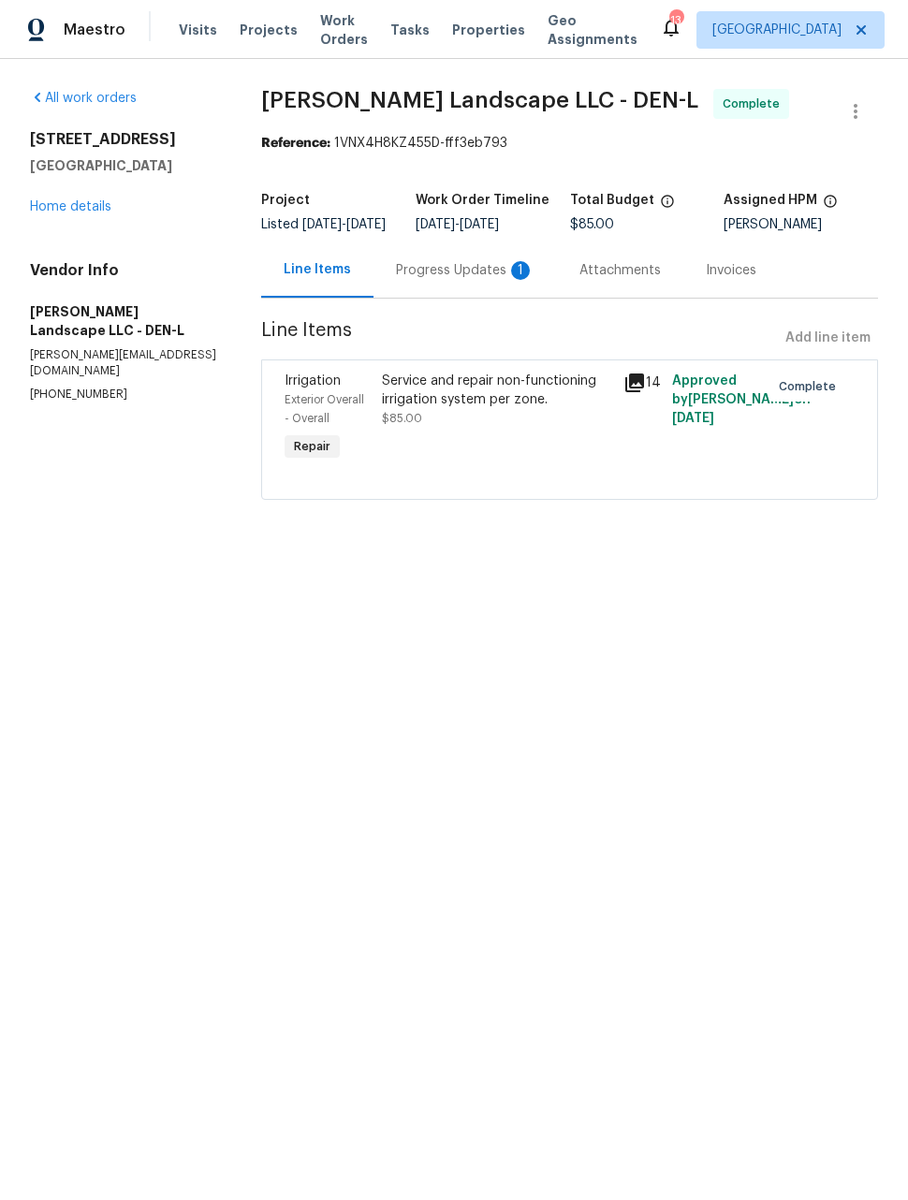
click at [320, 29] on span "Work Orders" at bounding box center [344, 29] width 48 height 37
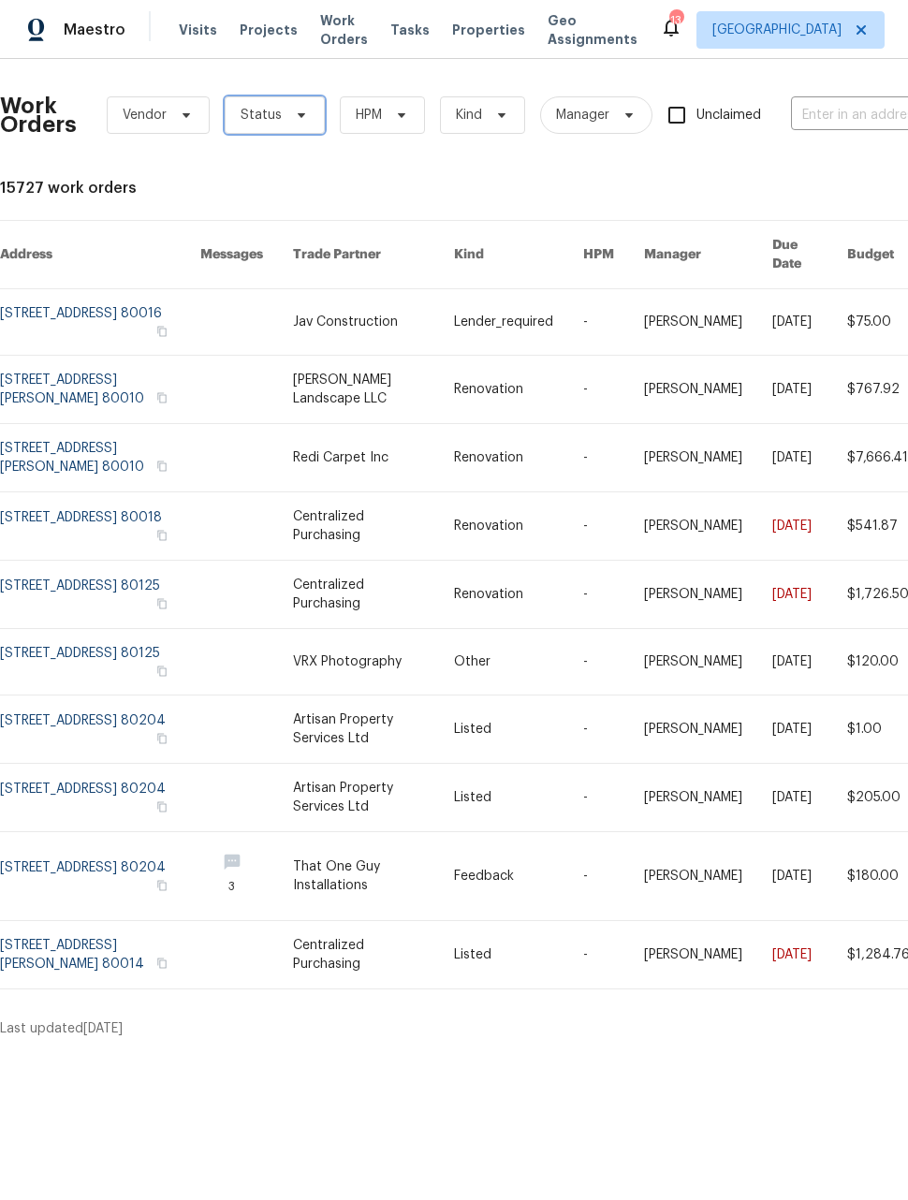
click at [270, 127] on span "Status" at bounding box center [275, 114] width 100 height 37
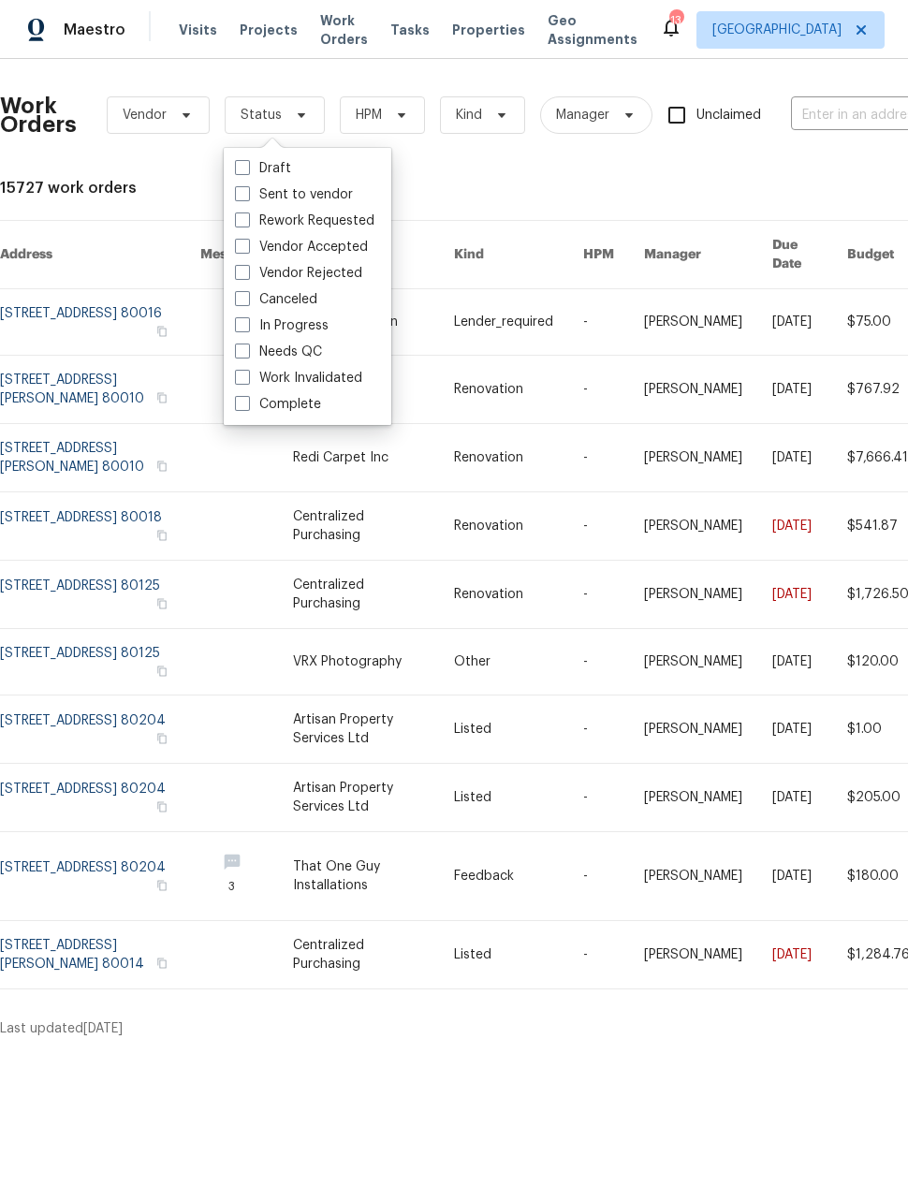
click at [238, 350] on span at bounding box center [242, 350] width 15 height 15
click at [238, 350] on input "Needs QC" at bounding box center [241, 348] width 12 height 12
checkbox input "true"
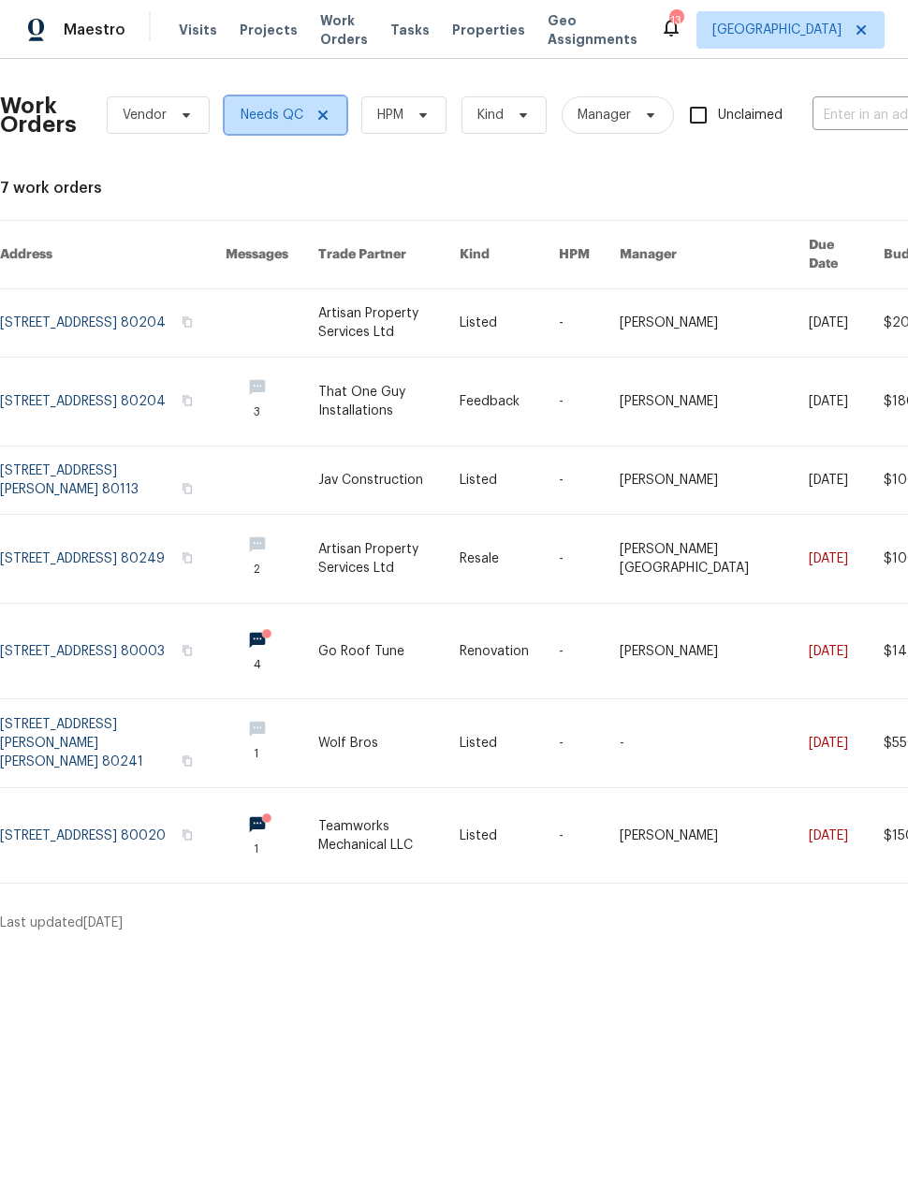
click at [316, 116] on icon at bounding box center [322, 115] width 15 height 15
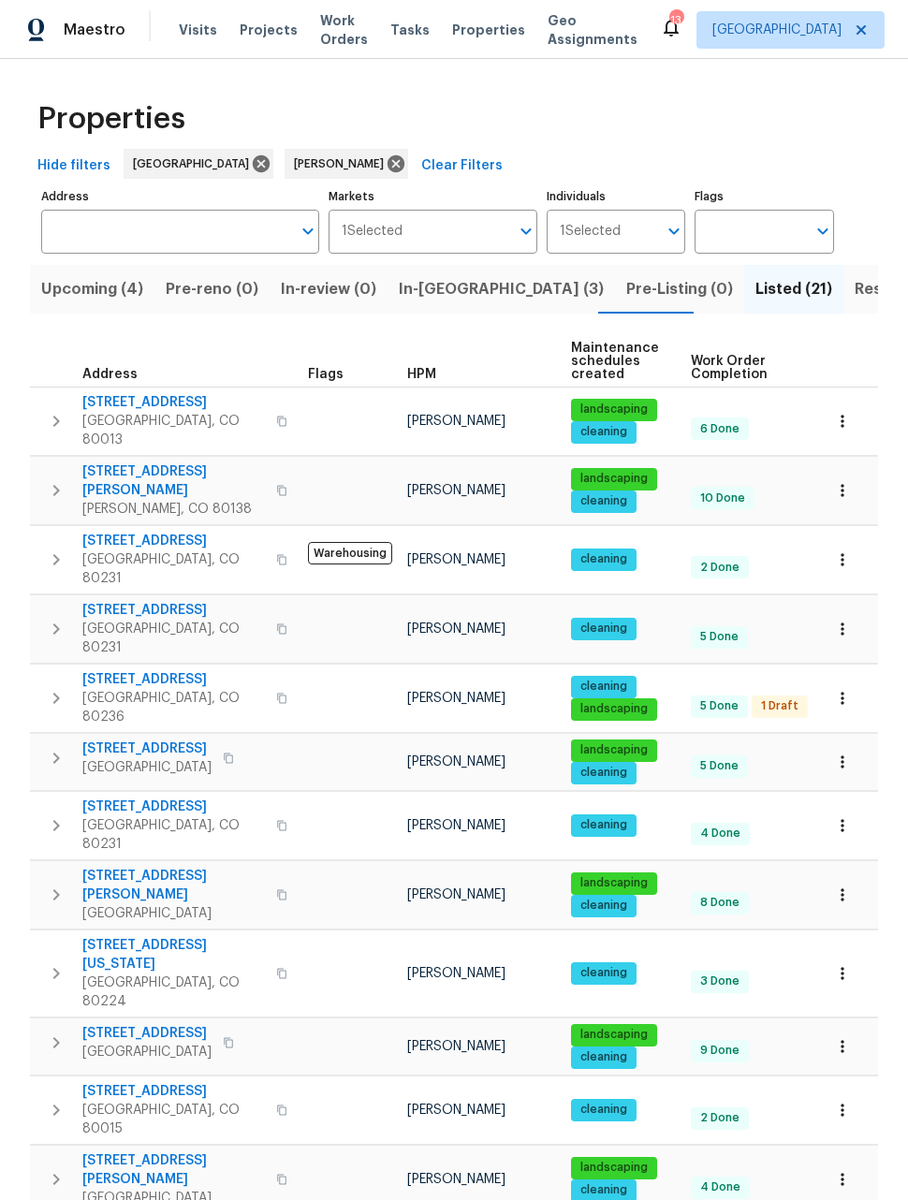
click at [83, 292] on span "Upcoming (4)" at bounding box center [92, 289] width 102 height 26
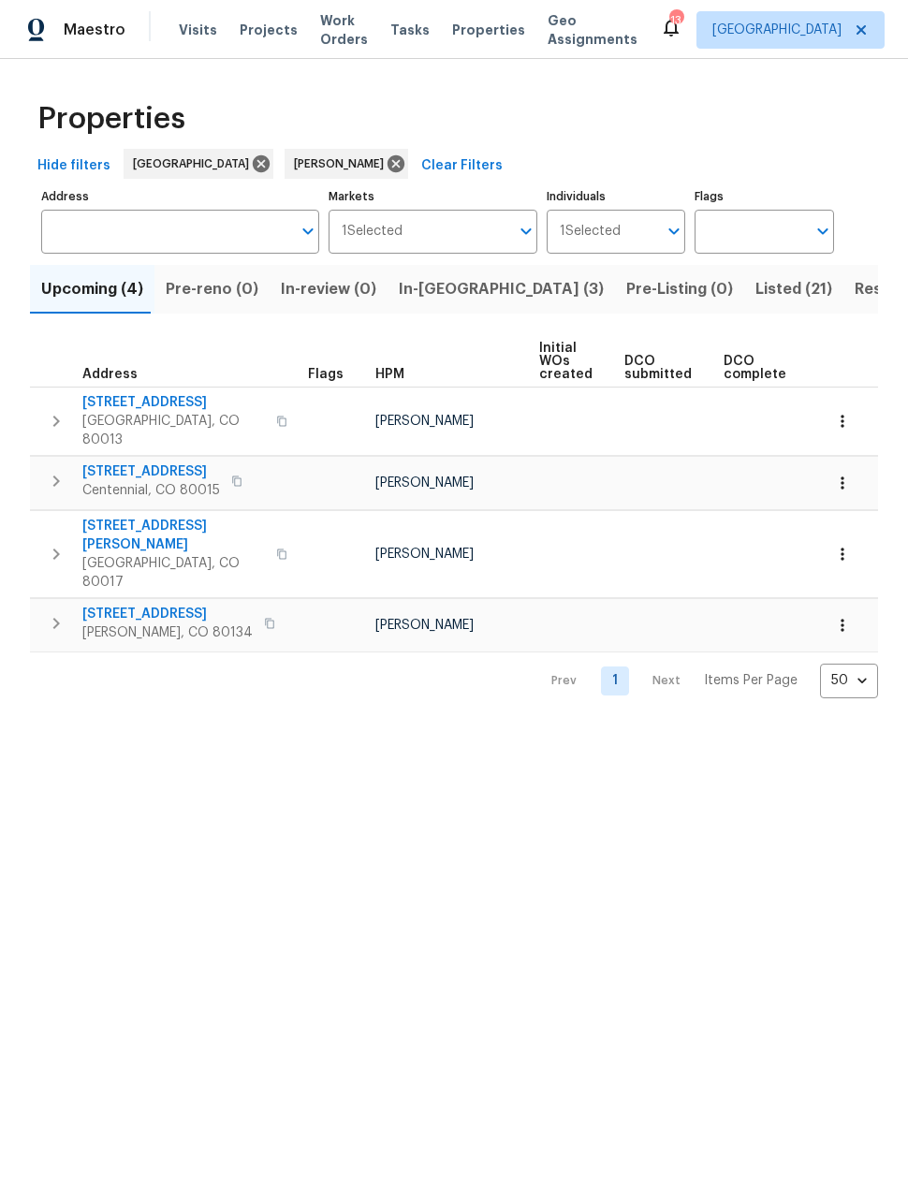
click at [755, 298] on span "Listed (21)" at bounding box center [793, 289] width 77 height 26
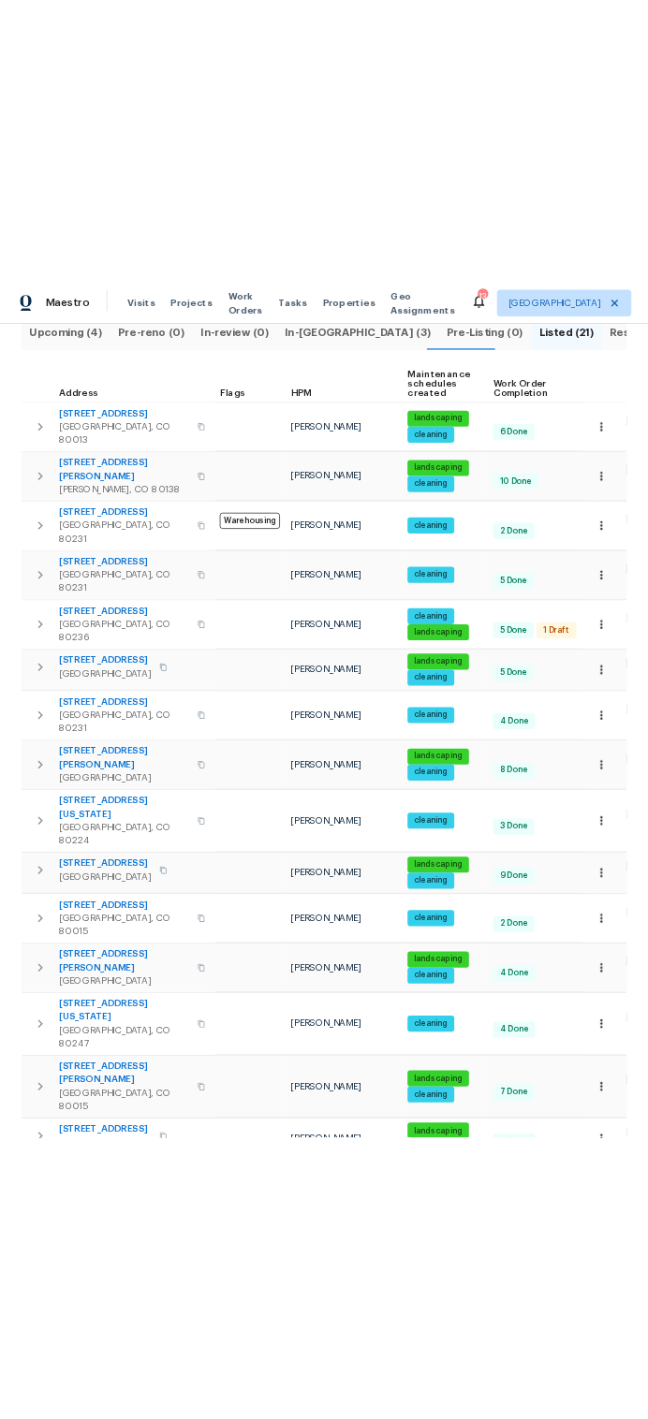
scroll to position [209, 0]
